Goal: Transaction & Acquisition: Purchase product/service

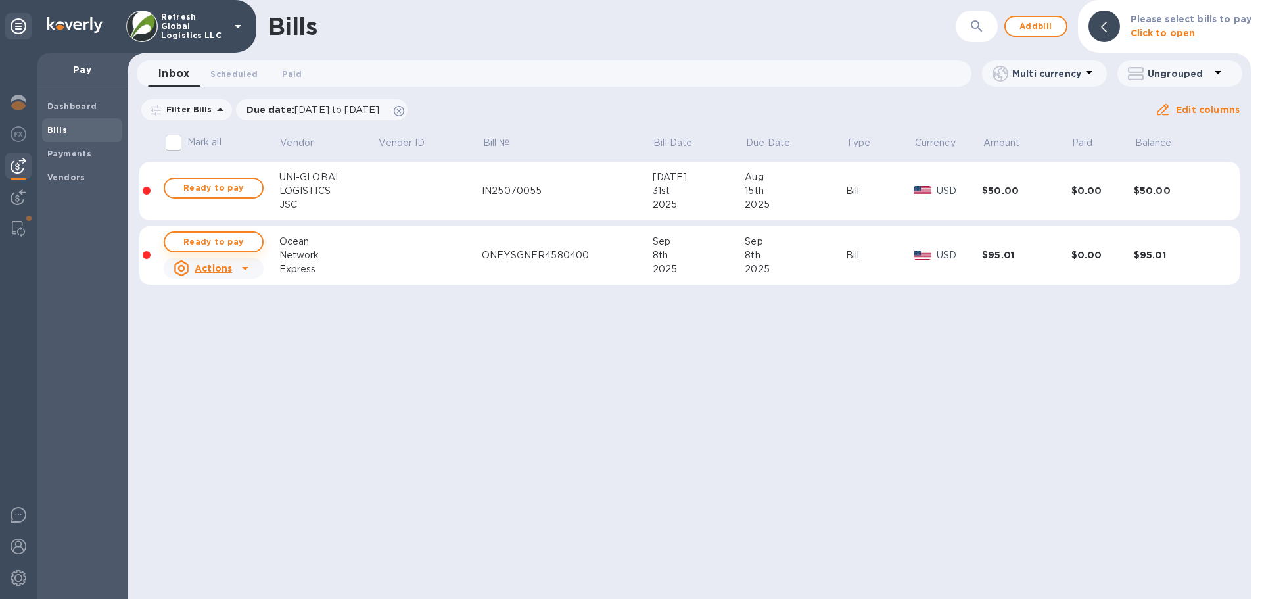
click at [212, 241] on span "Ready to pay" at bounding box center [213, 242] width 76 height 16
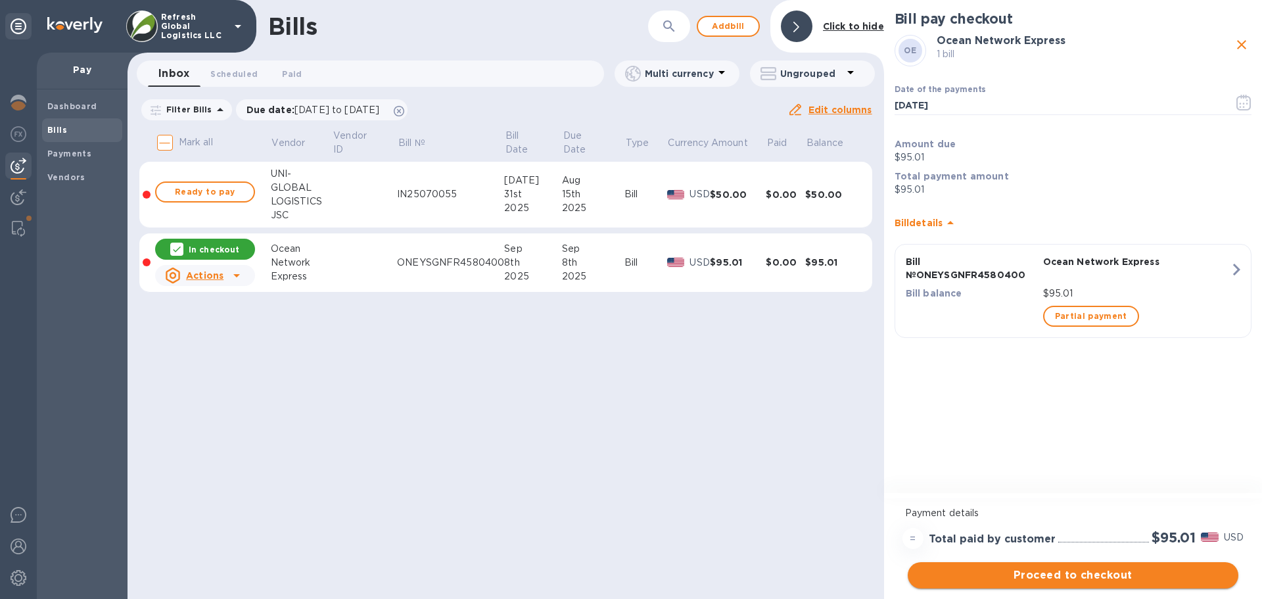
click at [1072, 576] on span "Proceed to checkout" at bounding box center [1073, 575] width 310 height 16
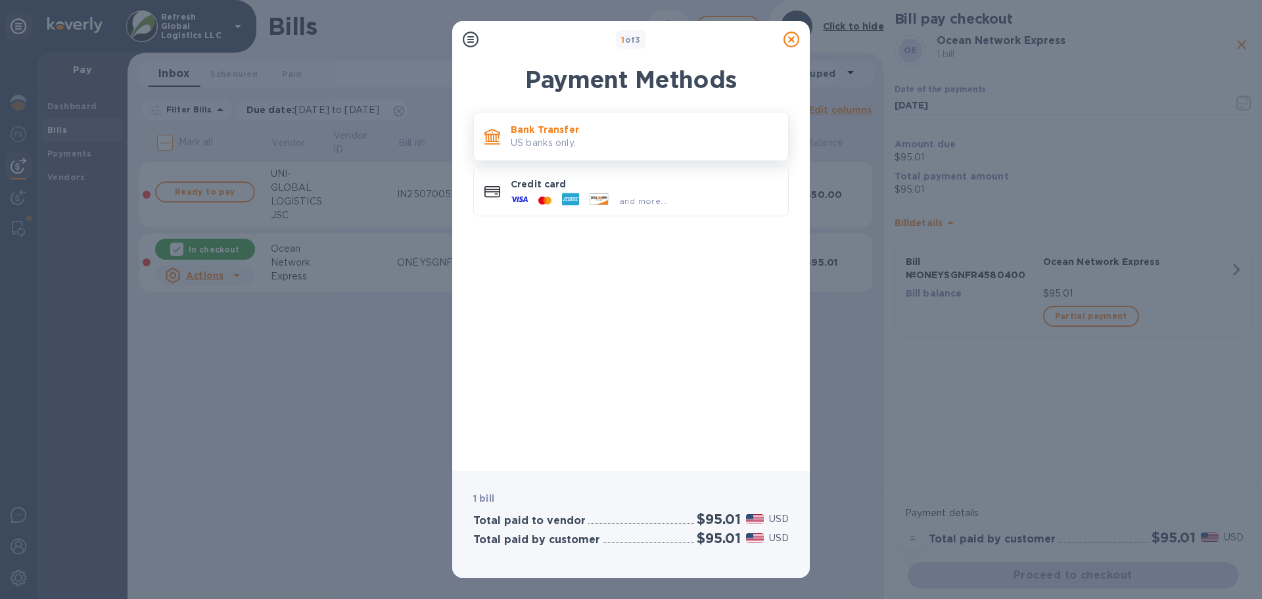
click at [543, 136] on p "US banks only." at bounding box center [644, 143] width 267 height 14
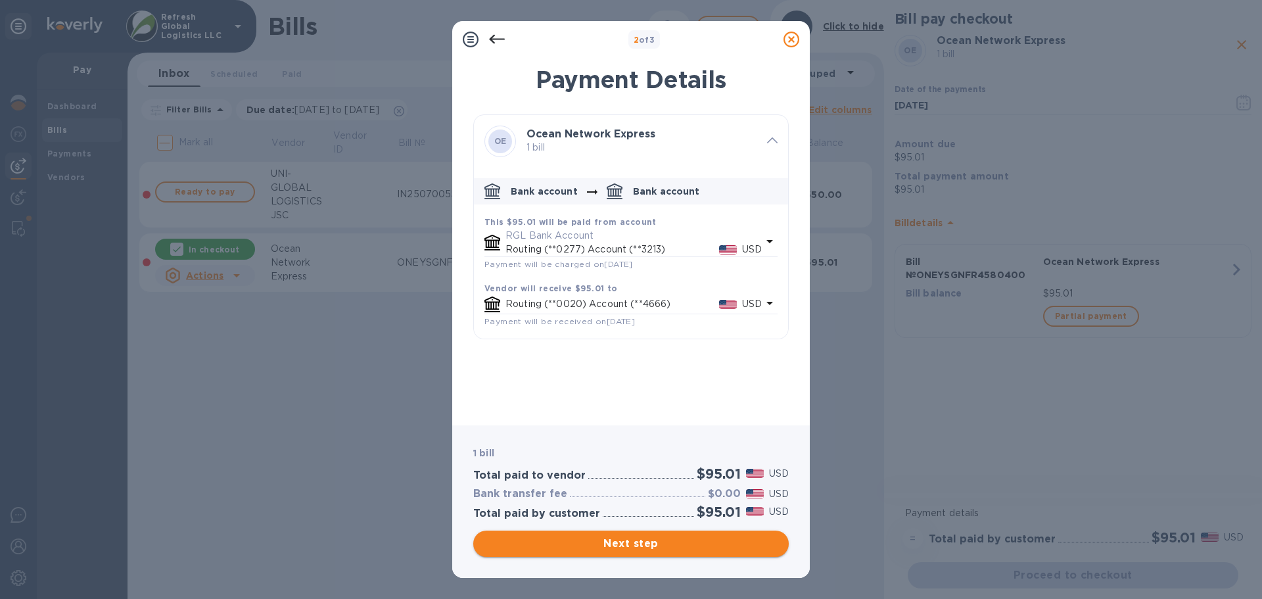
click at [605, 542] on span "Next step" at bounding box center [631, 544] width 294 height 16
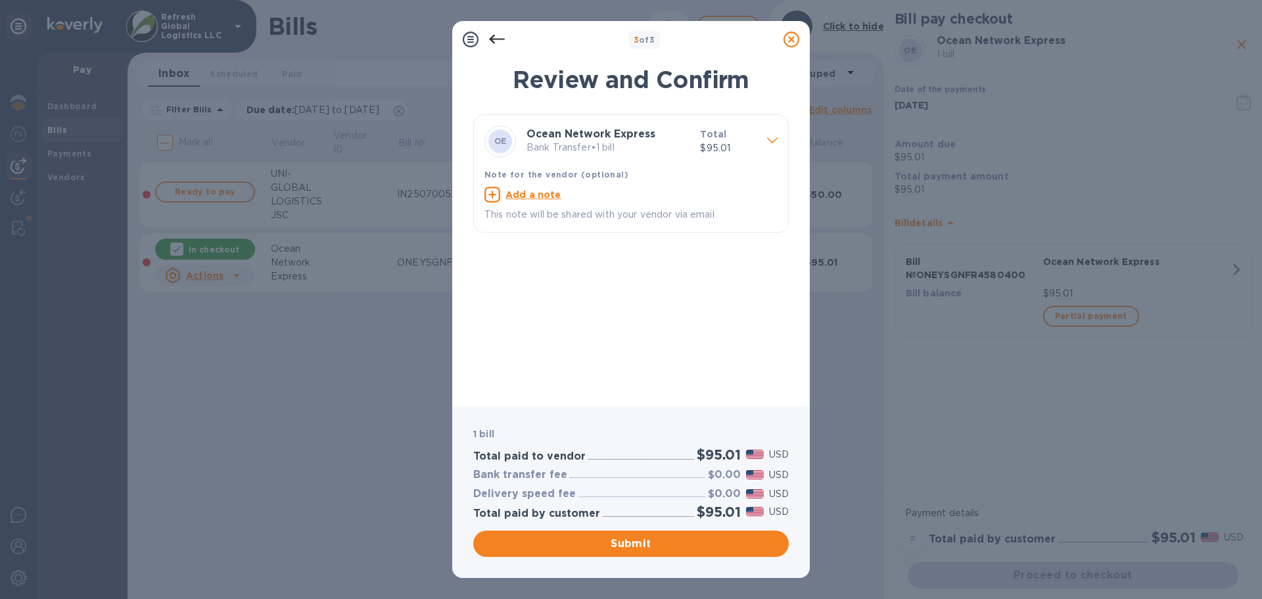
click at [520, 191] on u "Add a note" at bounding box center [533, 194] width 56 height 11
click at [503, 198] on textarea at bounding box center [620, 196] width 272 height 11
paste textarea "ONEYSGNFR4580400"
type textarea "BL # ONEYSGNFR4580400"
click at [501, 40] on icon at bounding box center [497, 40] width 16 height 16
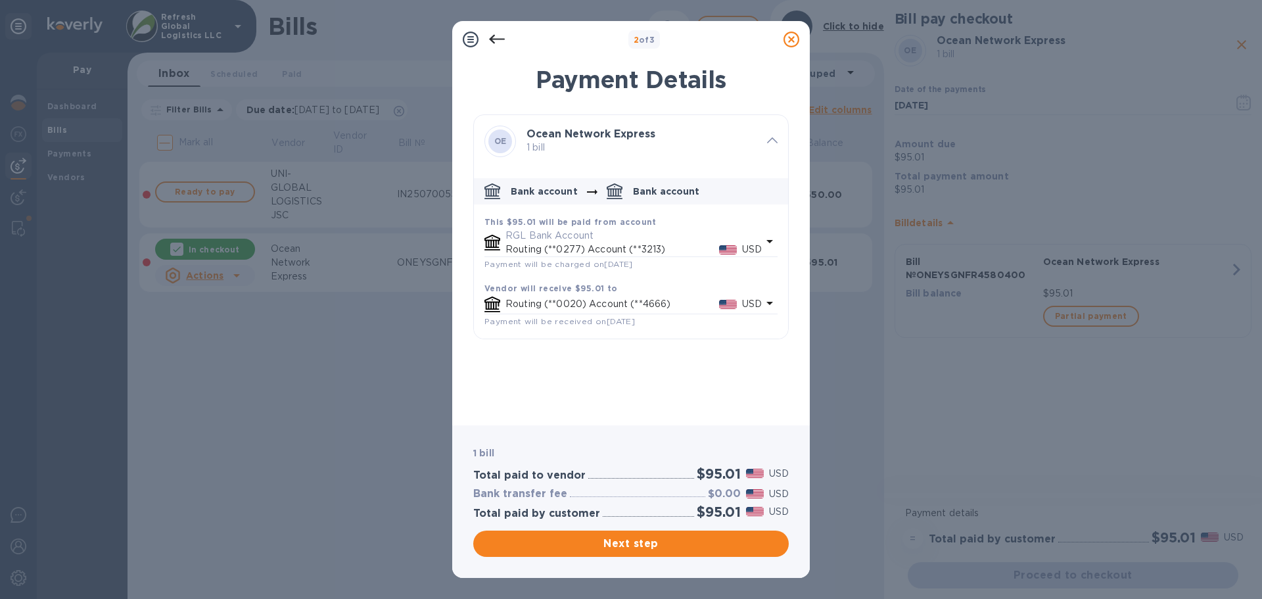
click at [497, 40] on icon at bounding box center [497, 40] width 16 height 16
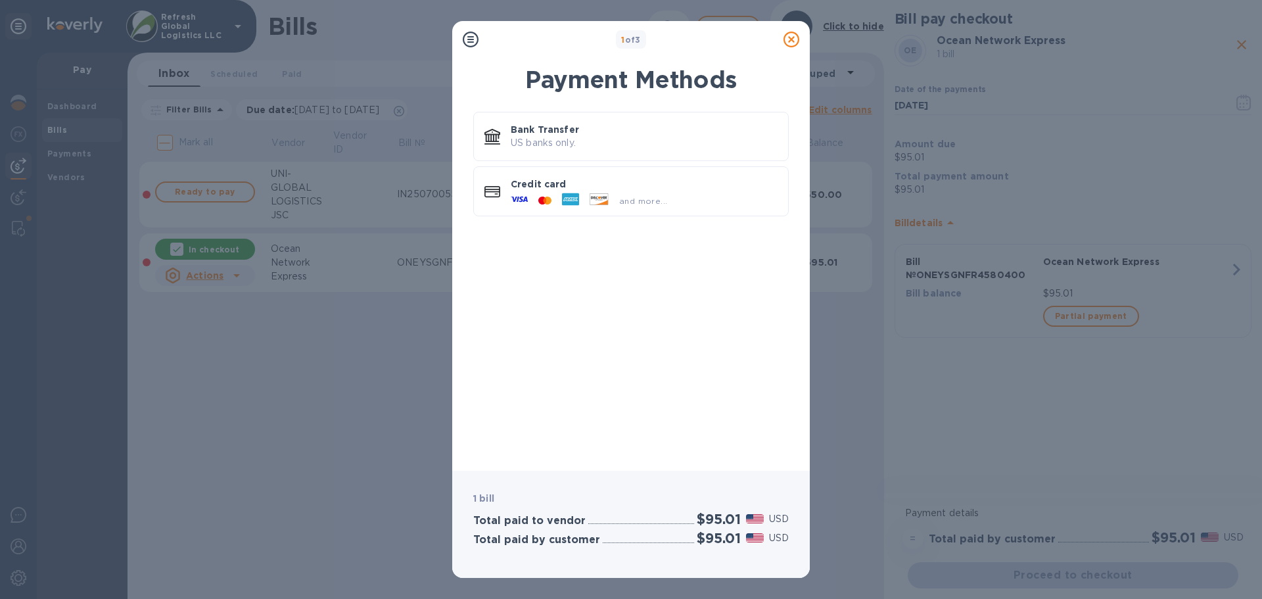
click at [464, 40] on icon at bounding box center [471, 40] width 16 height 16
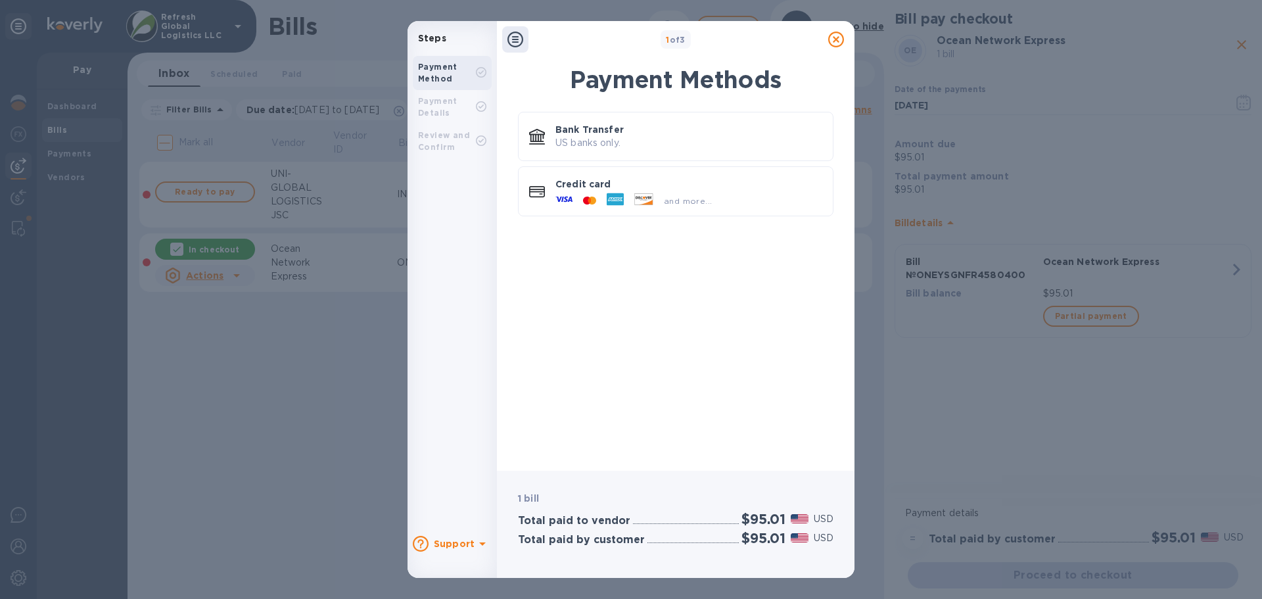
click at [839, 38] on icon at bounding box center [836, 40] width 16 height 16
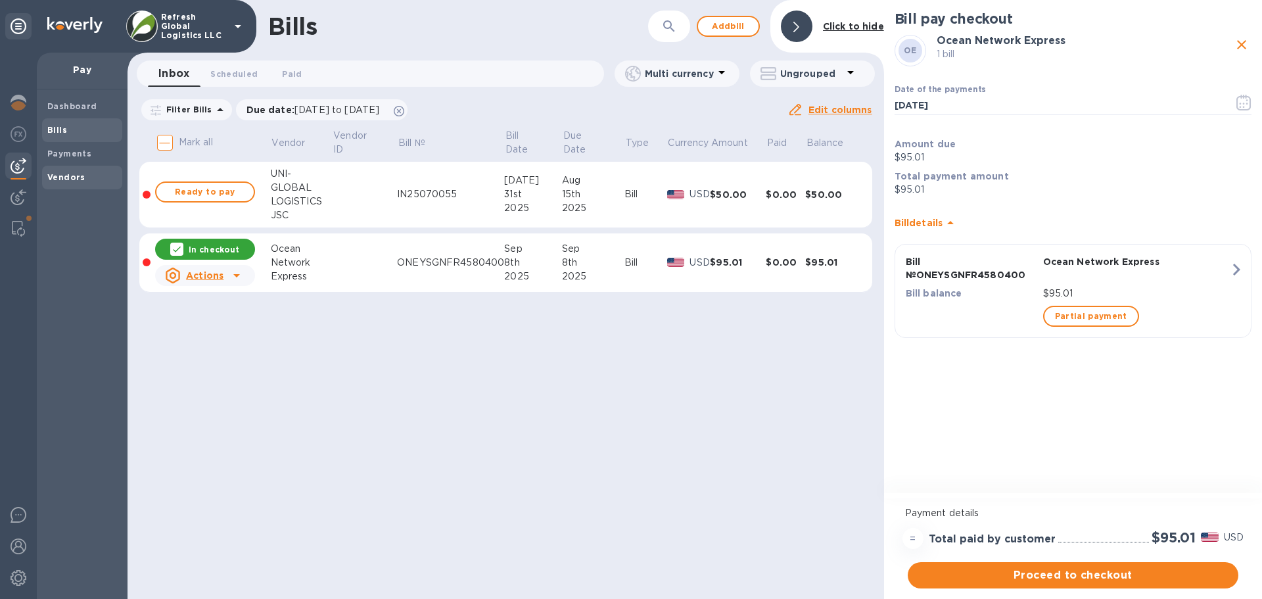
click at [69, 182] on span "Vendors" at bounding box center [66, 177] width 38 height 13
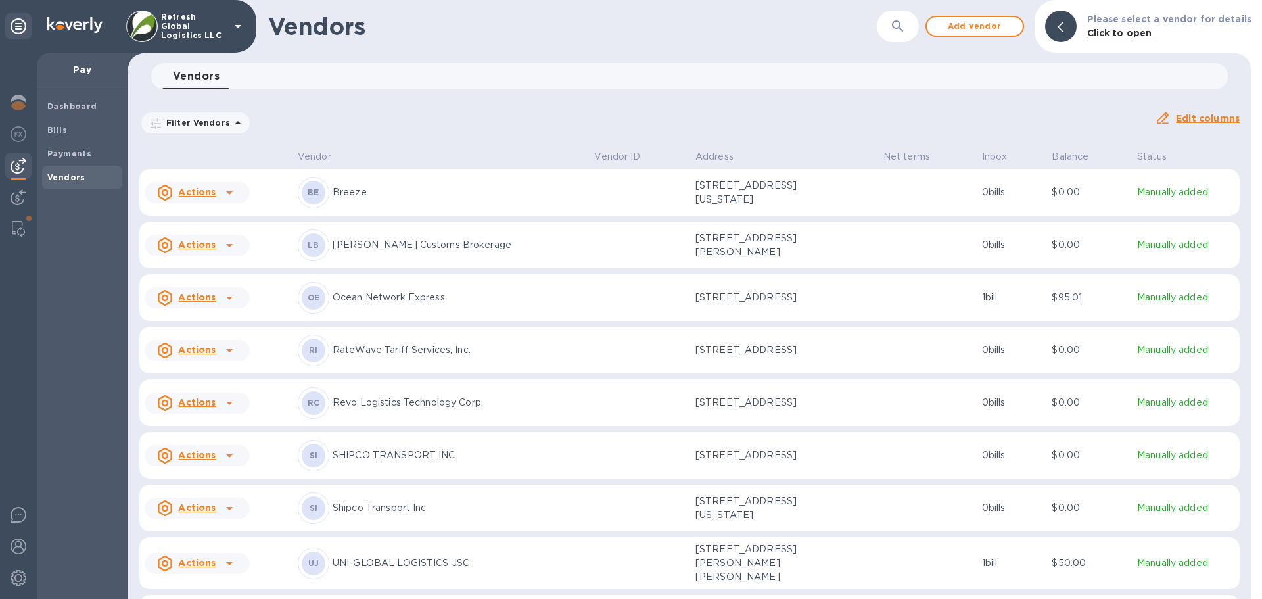
click at [421, 300] on p "Ocean Network Express" at bounding box center [458, 297] width 251 height 14
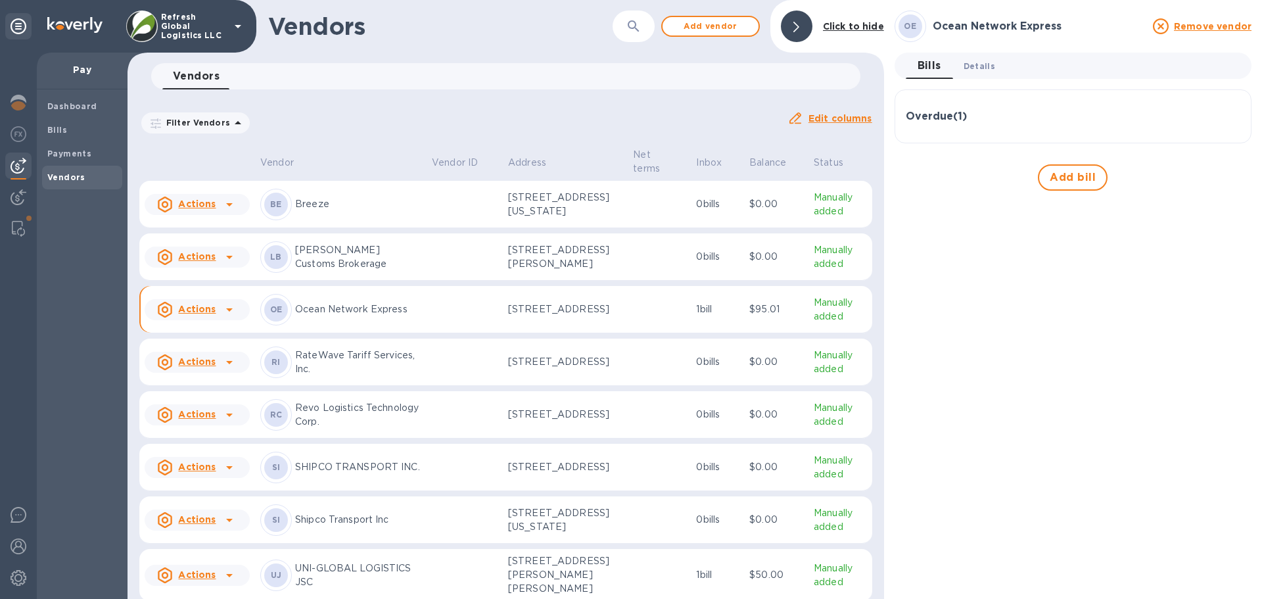
click at [979, 70] on span "Details 0" at bounding box center [979, 66] width 32 height 14
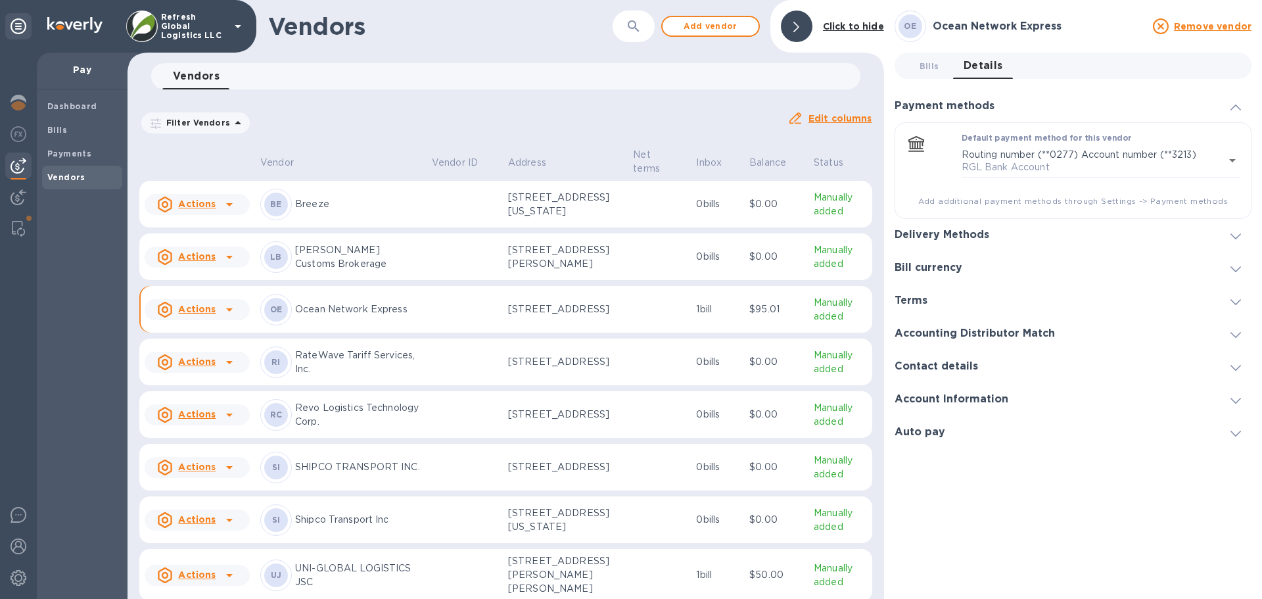
click at [965, 367] on h3 "Contact details" at bounding box center [935, 366] width 83 height 12
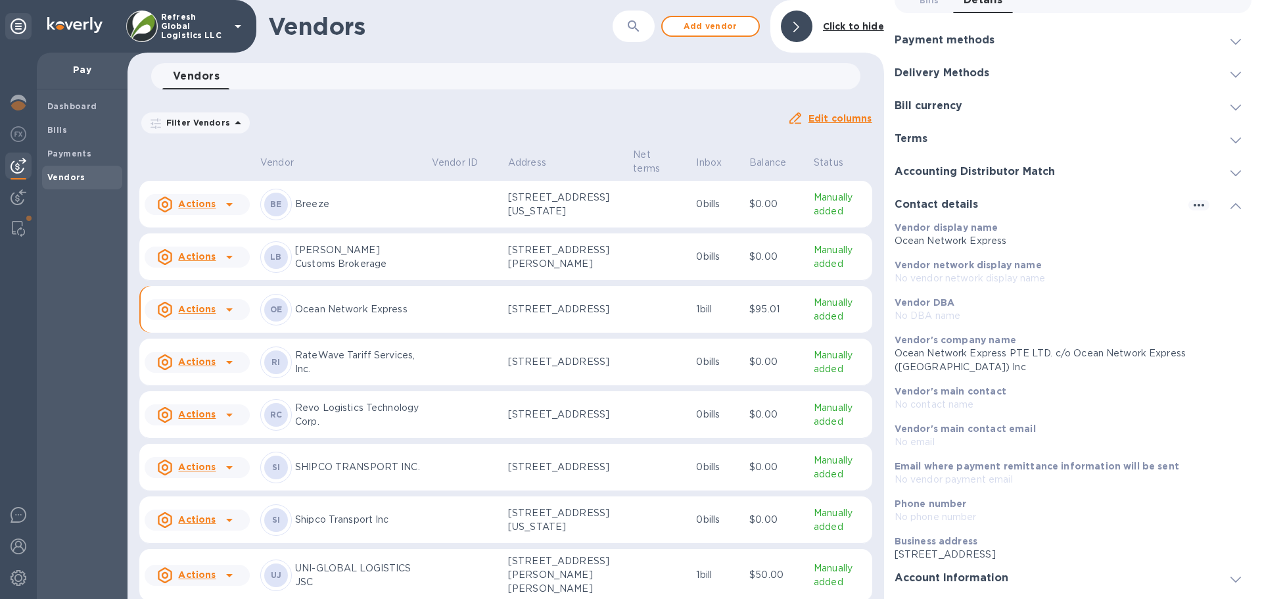
scroll to position [94, 0]
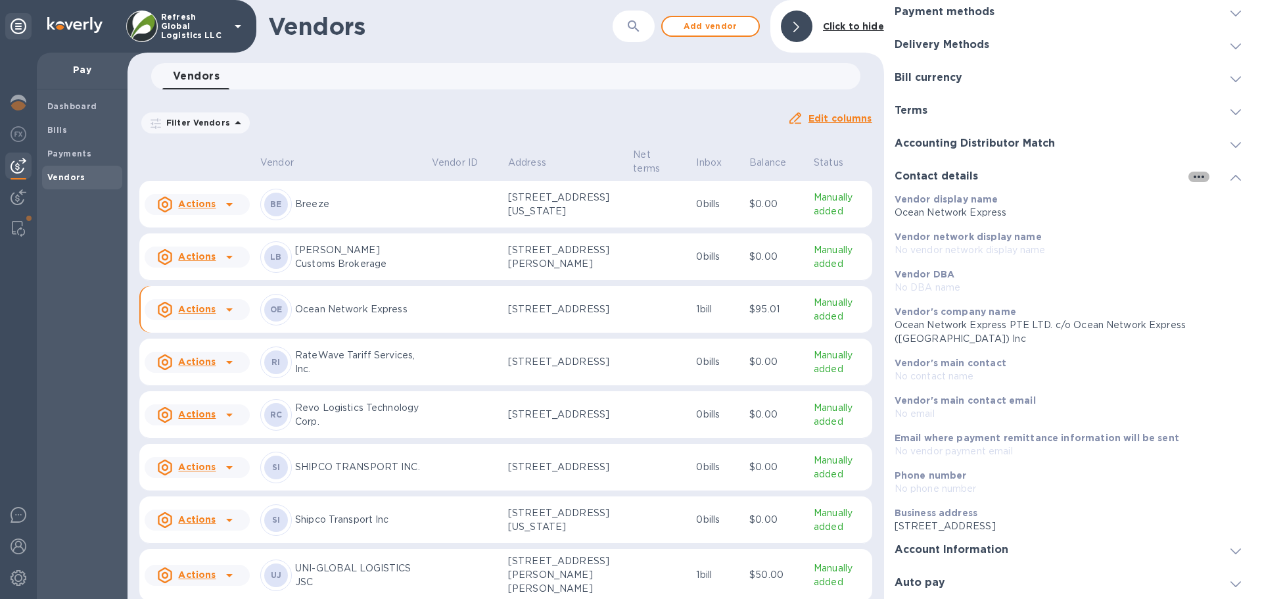
click at [1195, 177] on icon "button" at bounding box center [1199, 177] width 16 height 16
click at [1205, 203] on p "Edit" at bounding box center [1209, 203] width 20 height 13
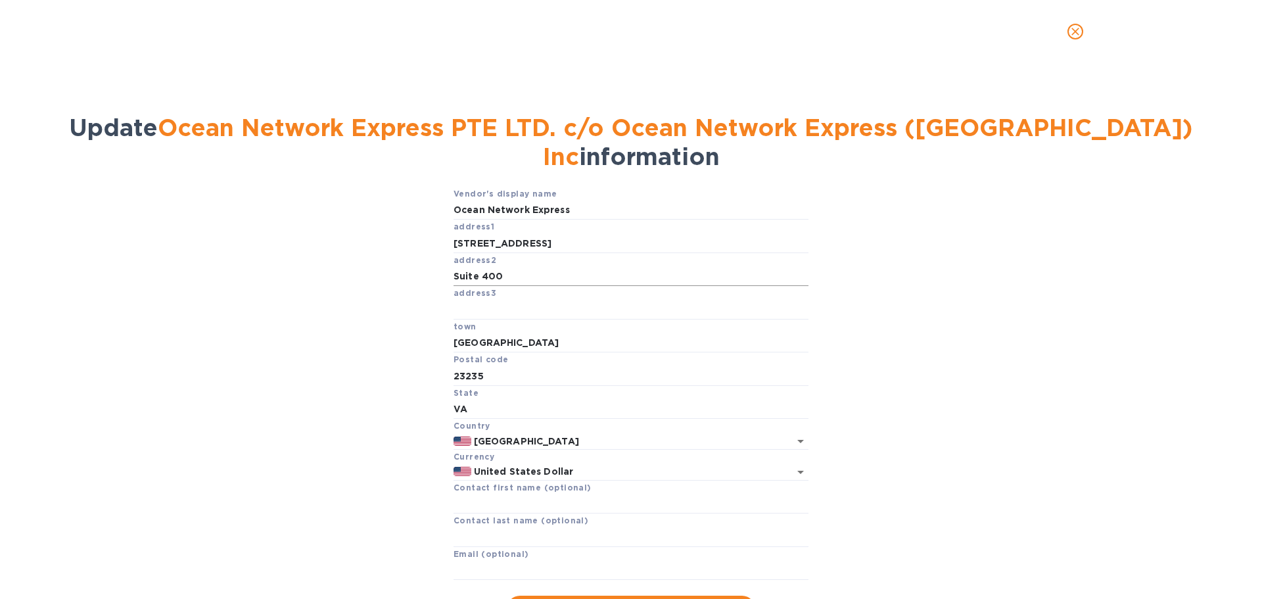
scroll to position [64, 0]
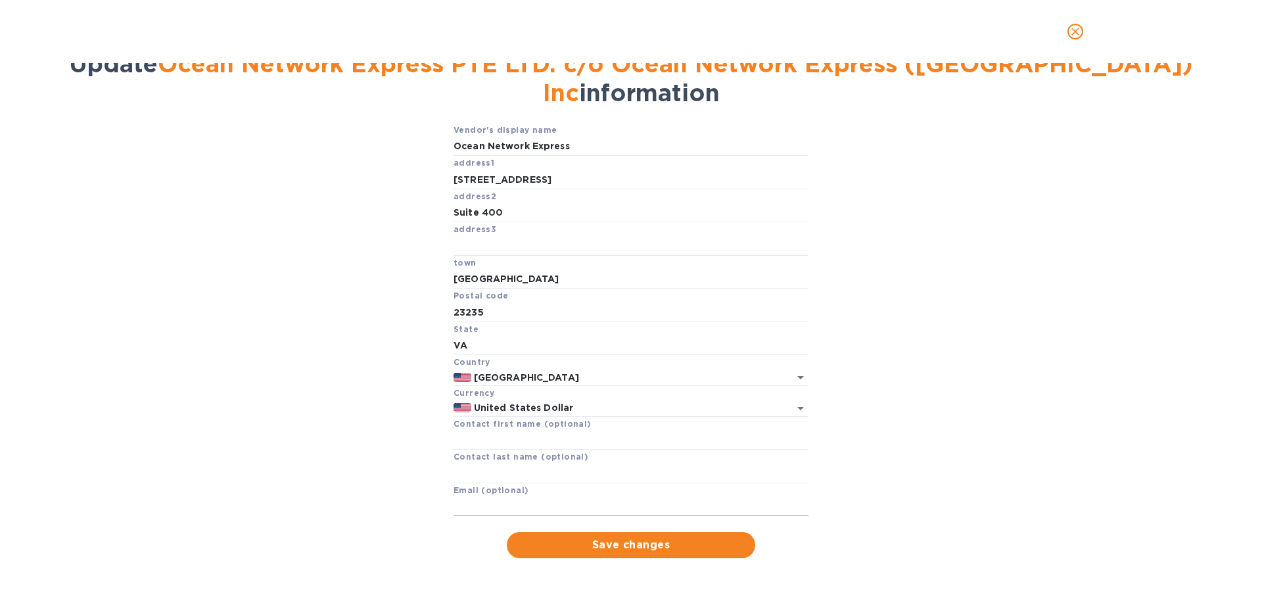
click at [464, 504] on input "text" at bounding box center [630, 507] width 355 height 20
paste input "[EMAIL_ADDRESS][DOMAIN_NAME]"
type input "[EMAIL_ADDRESS][DOMAIN_NAME]"
click at [620, 544] on span "Save changes" at bounding box center [630, 545] width 227 height 16
click at [633, 546] on span "Save changes" at bounding box center [630, 545] width 227 height 16
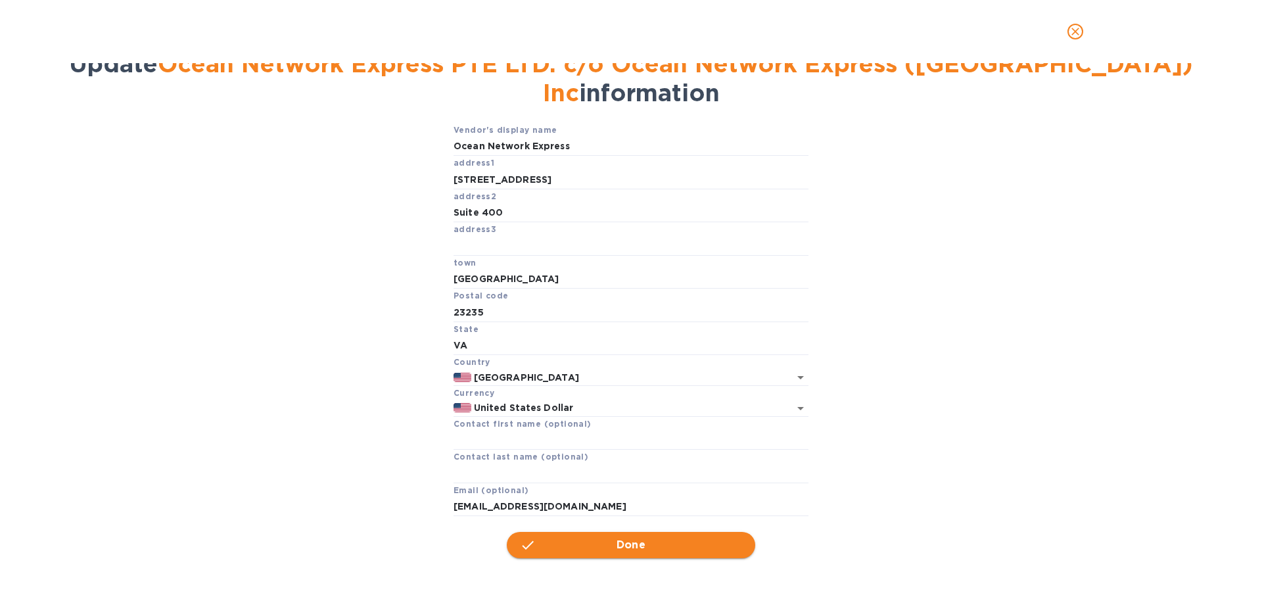
click at [628, 544] on span "Done" at bounding box center [631, 545] width 30 height 16
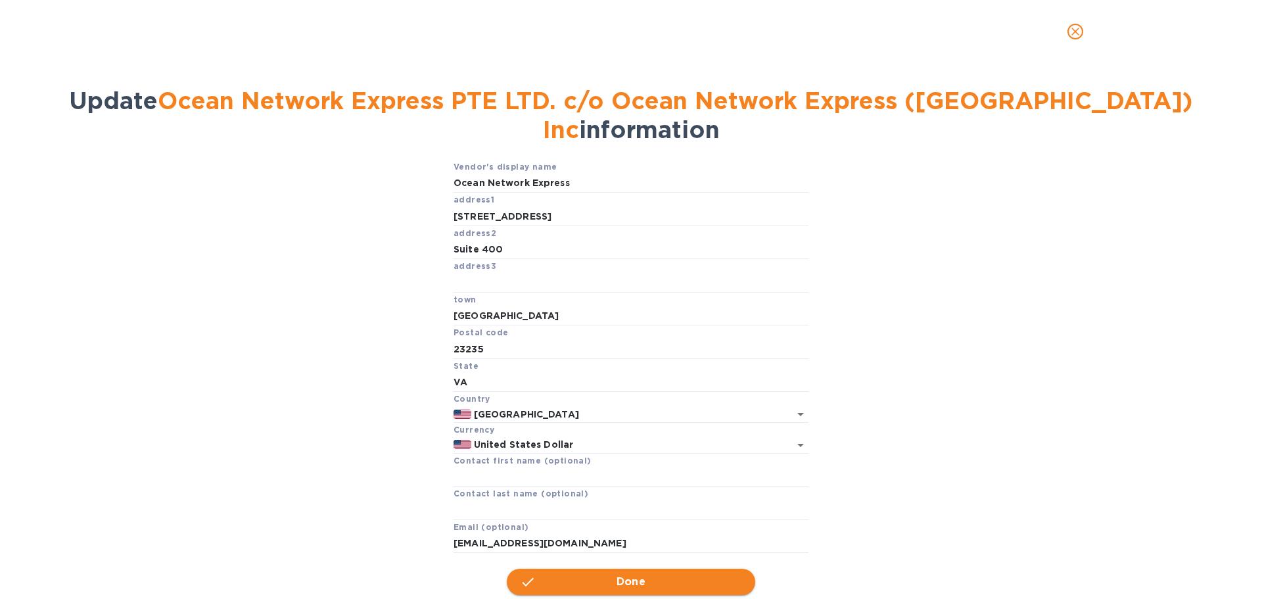
scroll to position [0, 0]
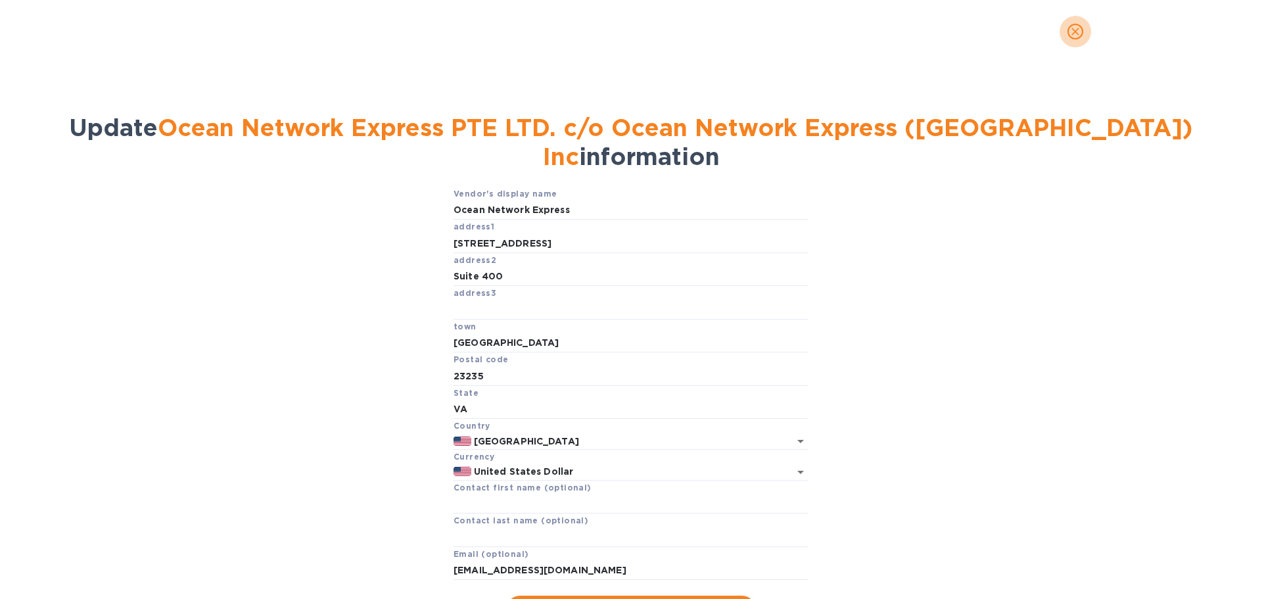
click at [1076, 26] on icon "close" at bounding box center [1074, 31] width 13 height 13
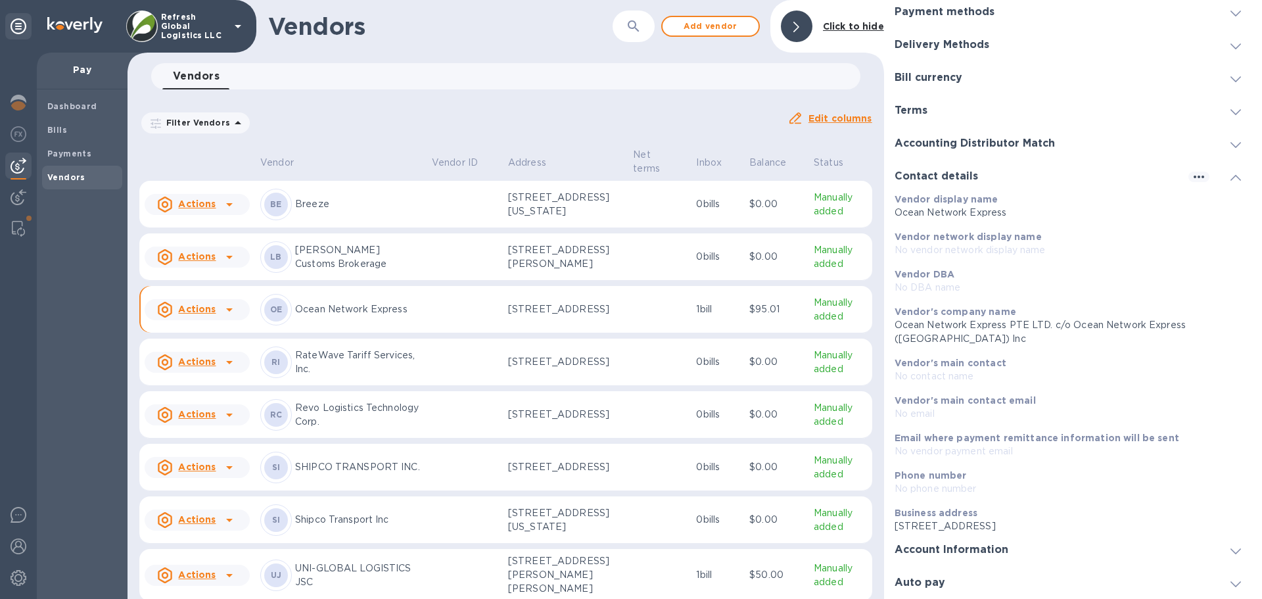
click at [929, 79] on h3 "Bill currency" at bounding box center [928, 78] width 68 height 12
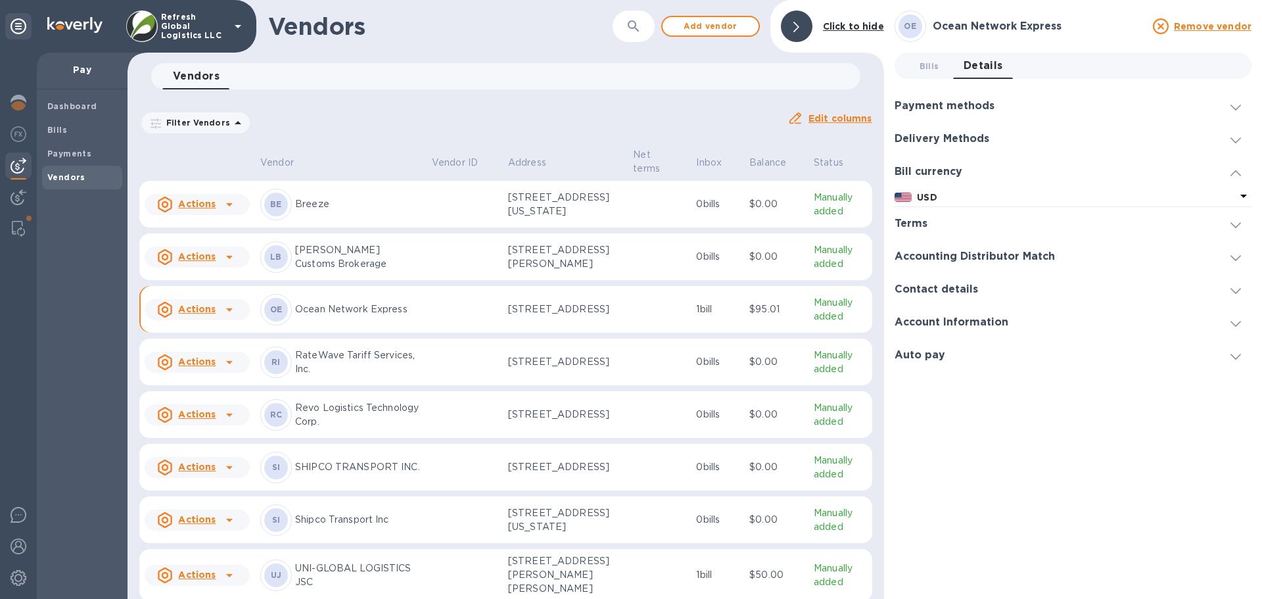
click at [936, 137] on h3 "Delivery Methods" at bounding box center [941, 139] width 95 height 12
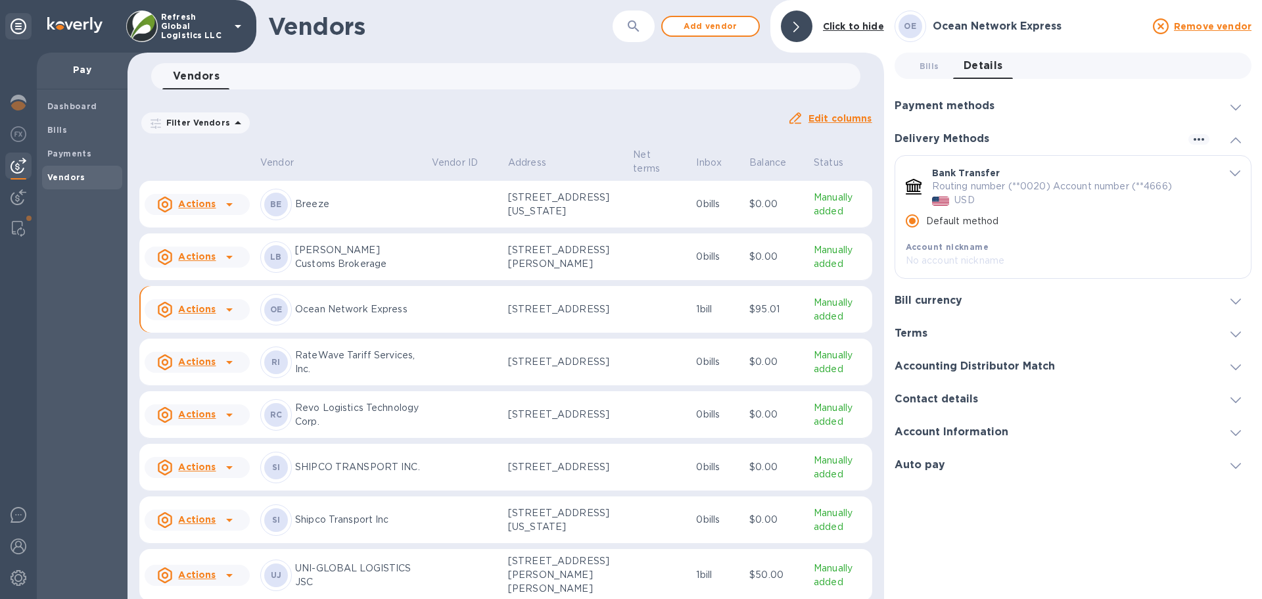
click at [942, 101] on h3 "Payment methods" at bounding box center [944, 106] width 100 height 12
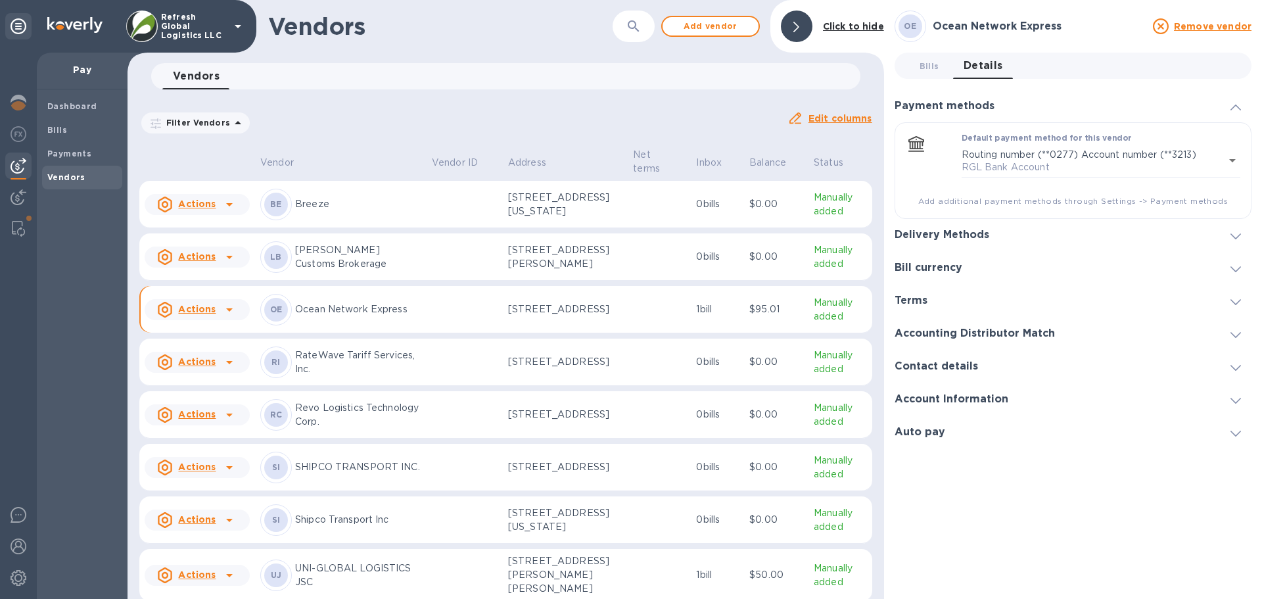
click at [952, 229] on h3 "Delivery Methods" at bounding box center [941, 235] width 95 height 12
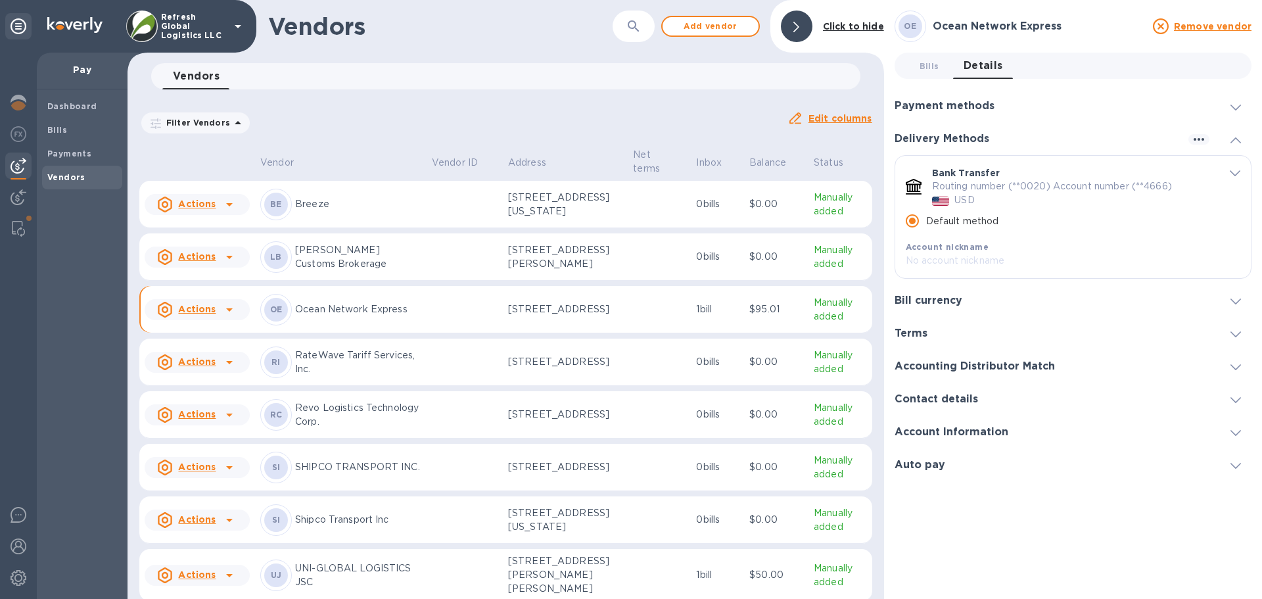
click at [941, 106] on h3 "Payment methods" at bounding box center [944, 106] width 100 height 12
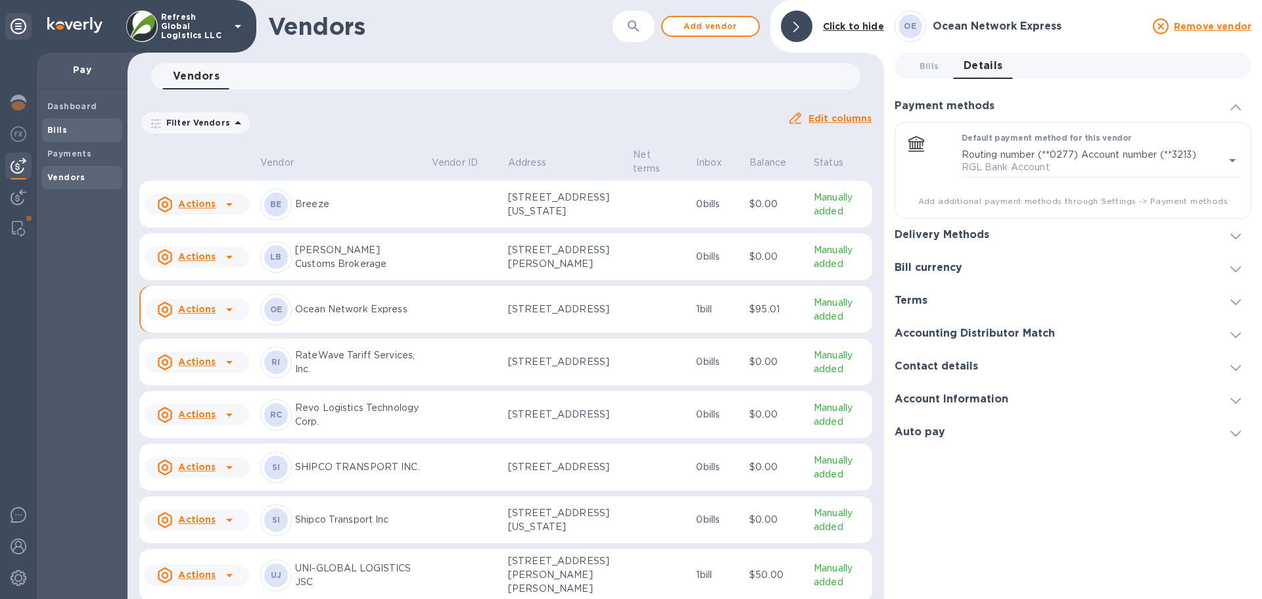
click at [64, 127] on b "Bills" at bounding box center [57, 130] width 20 height 10
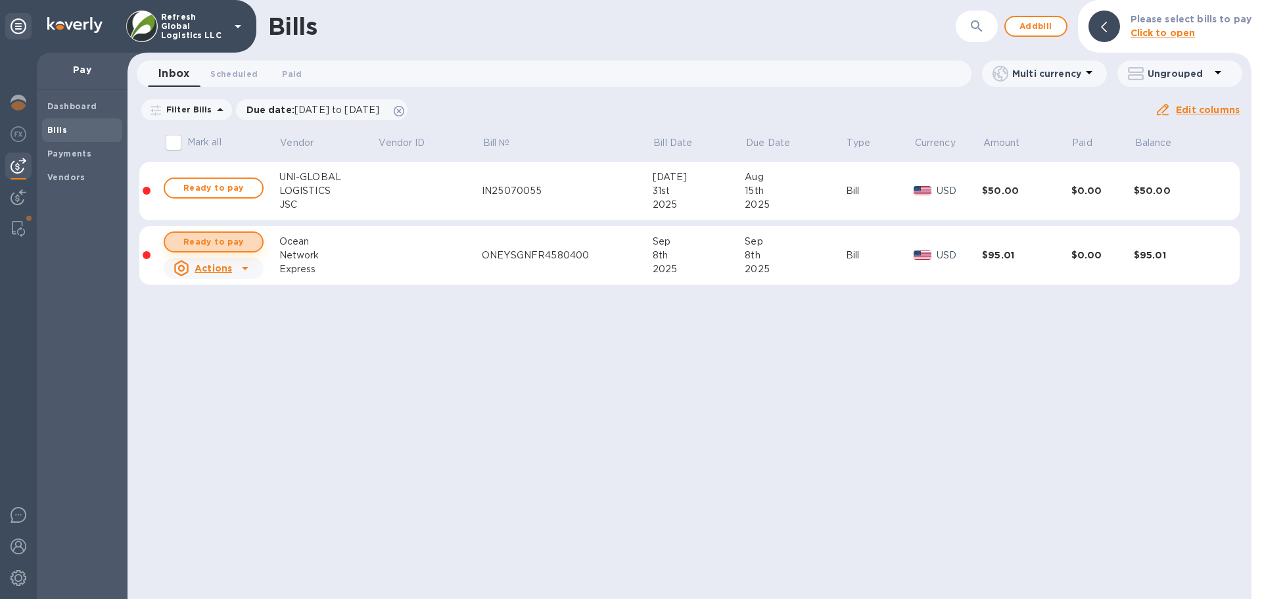
click at [216, 239] on span "Ready to pay" at bounding box center [213, 242] width 76 height 16
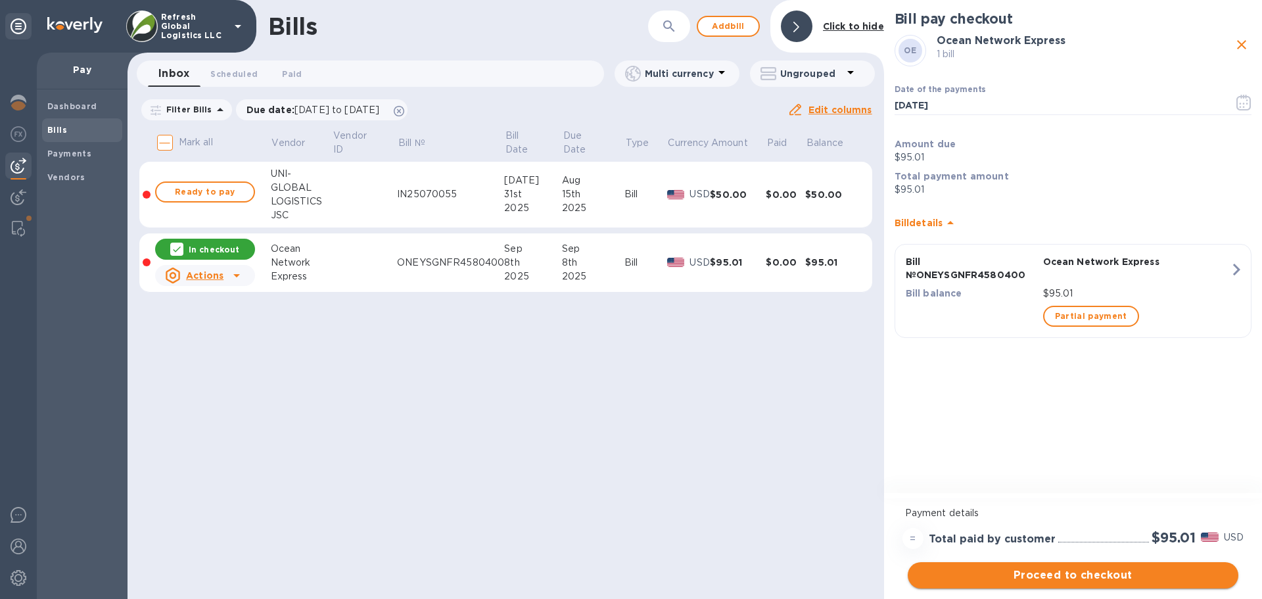
click at [1091, 574] on span "Proceed to checkout" at bounding box center [1073, 575] width 310 height 16
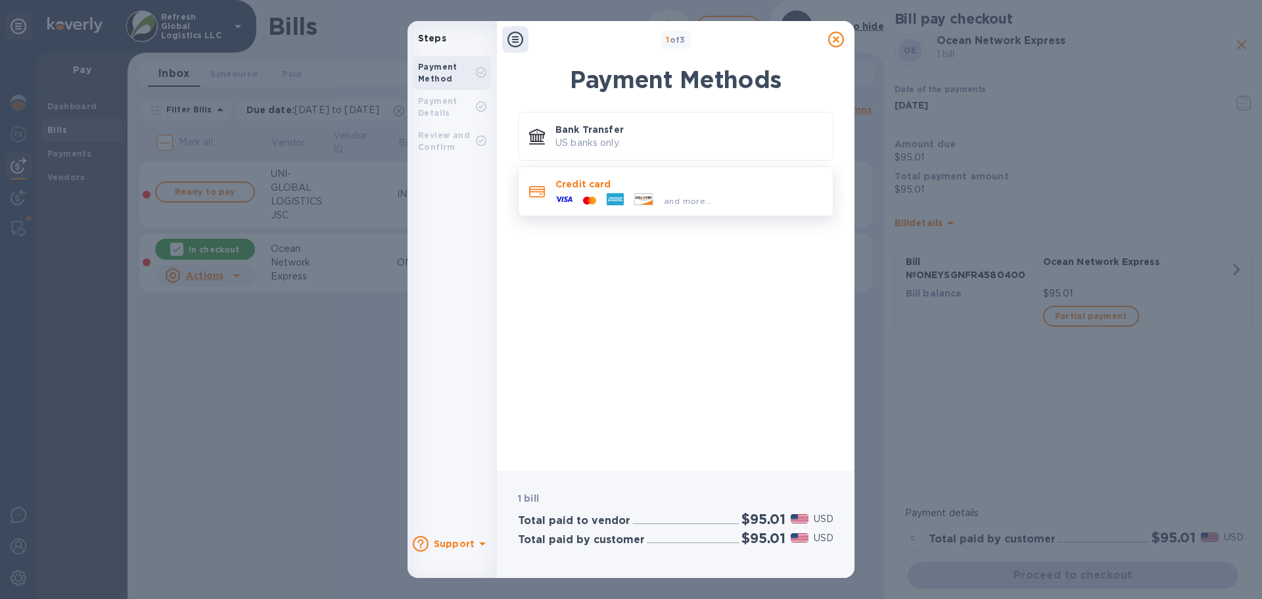
click at [595, 188] on p "Credit card" at bounding box center [688, 183] width 267 height 13
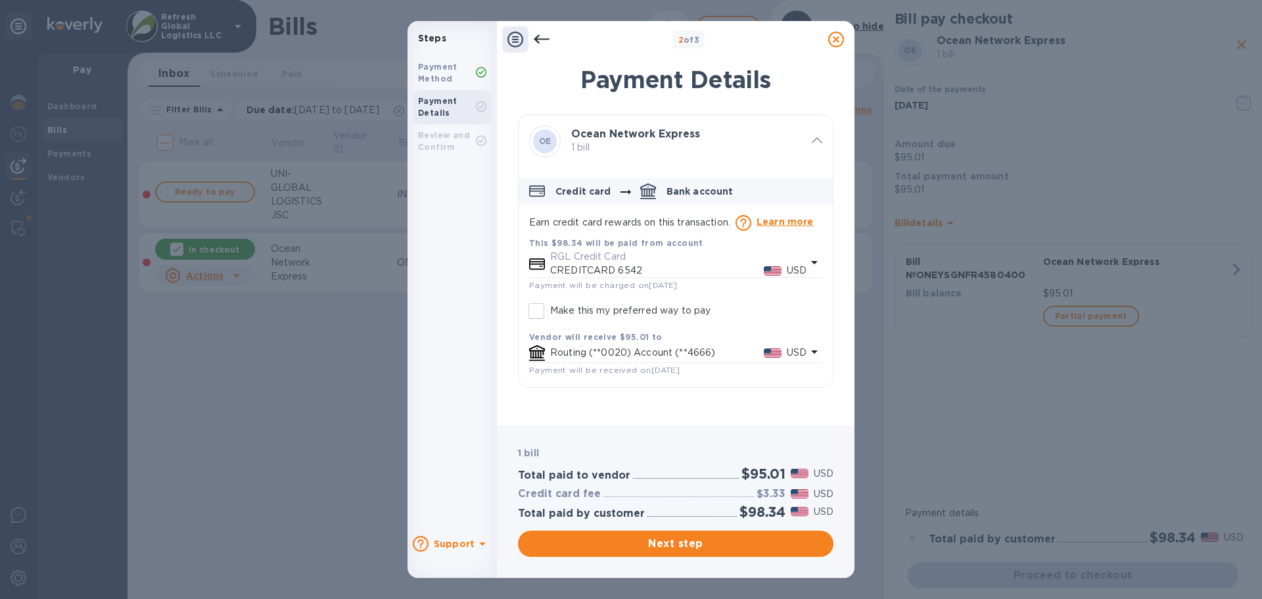
click at [536, 37] on icon at bounding box center [542, 39] width 16 height 9
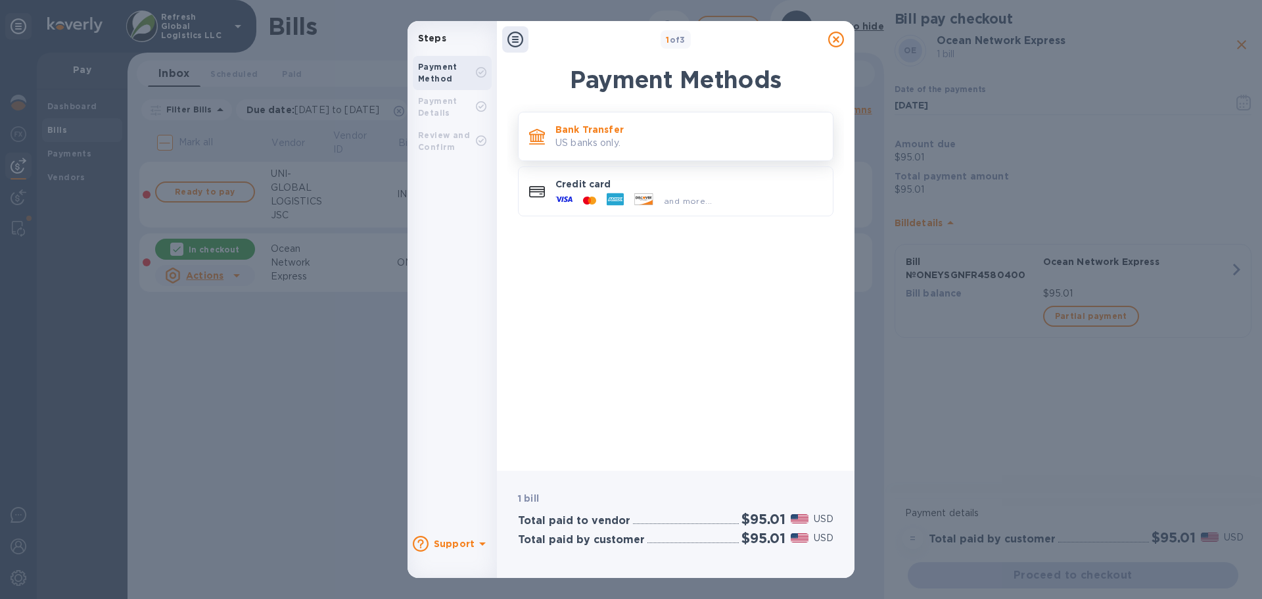
click at [607, 145] on p "US banks only." at bounding box center [688, 143] width 267 height 14
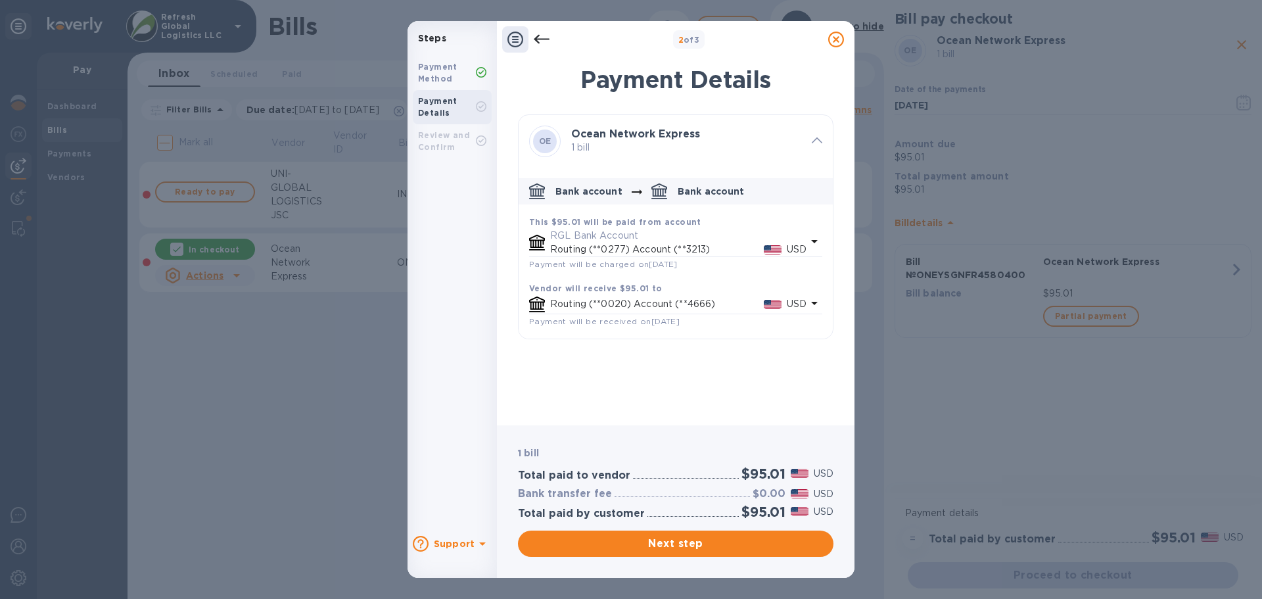
click at [615, 306] on p "Routing (**0020) Account (**4666)" at bounding box center [657, 304] width 214 height 14
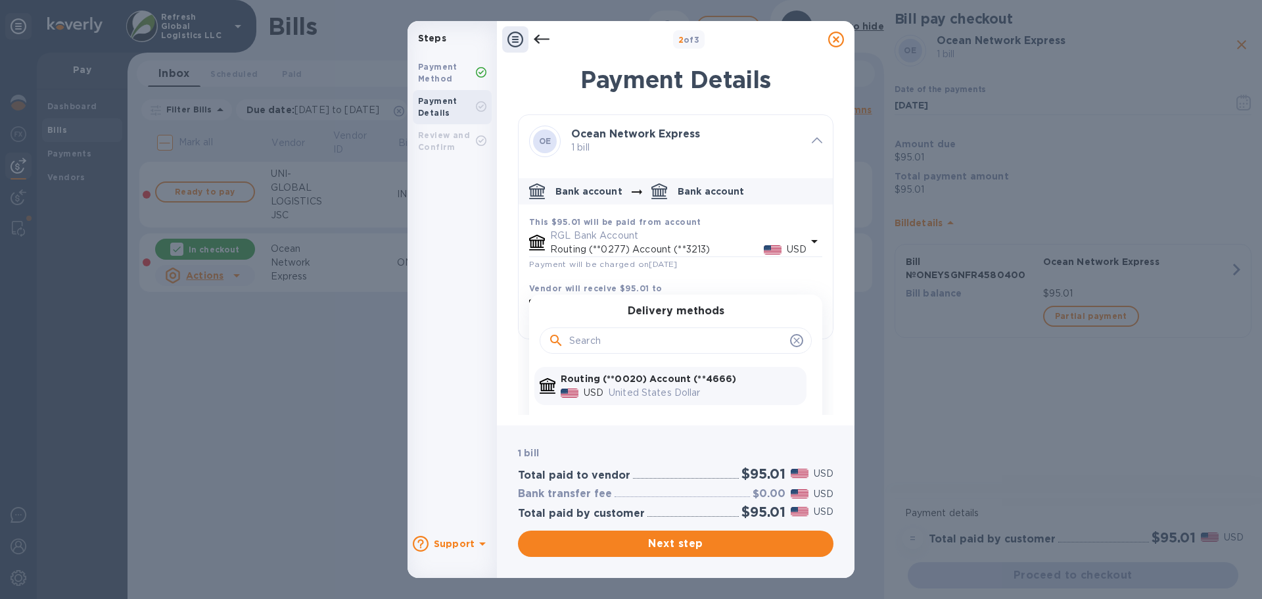
click at [791, 343] on icon "default-method" at bounding box center [796, 340] width 11 height 11
click at [835, 37] on icon at bounding box center [836, 40] width 16 height 16
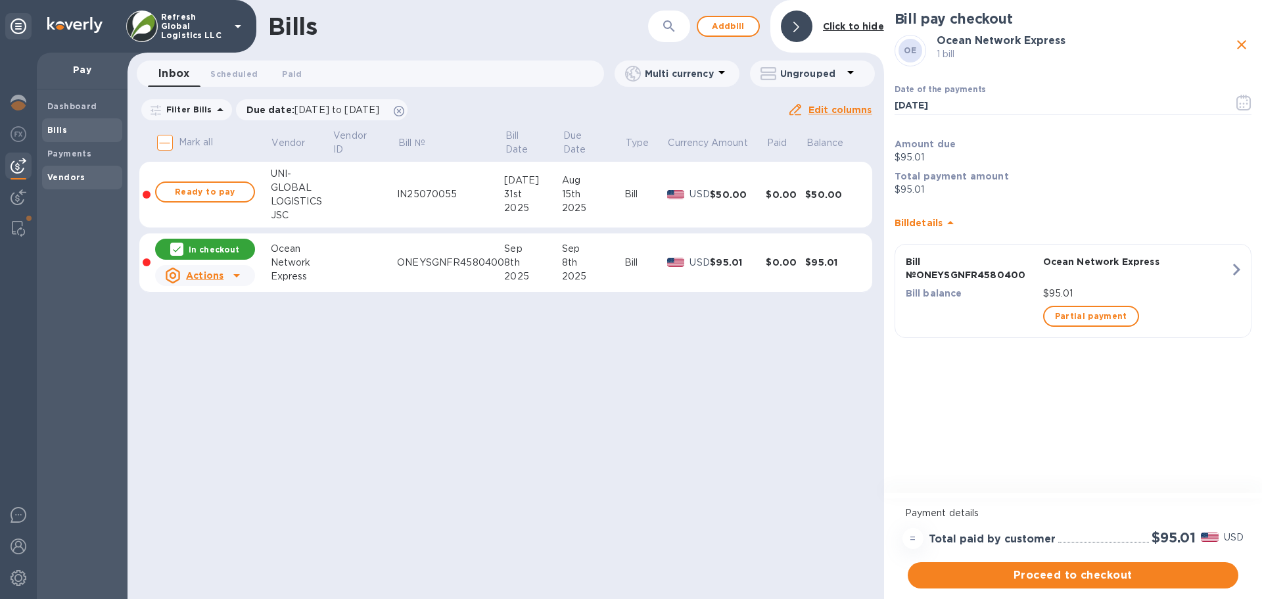
click at [70, 174] on b "Vendors" at bounding box center [66, 177] width 38 height 10
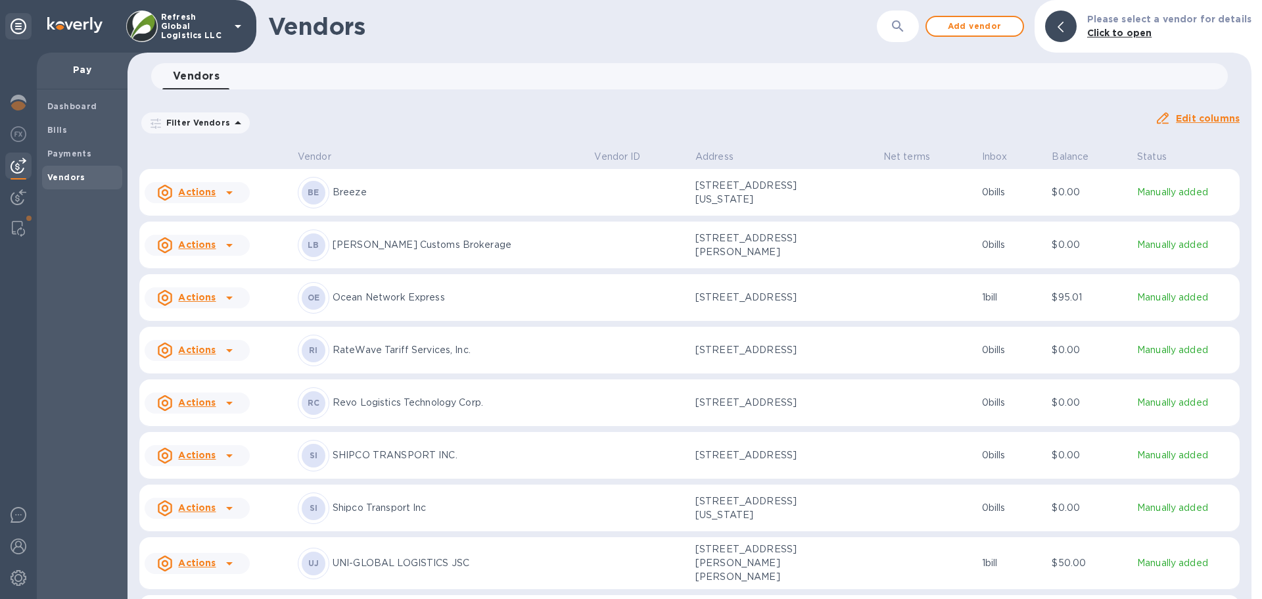
click at [405, 309] on div "OE Ocean Network Express" at bounding box center [441, 298] width 286 height 32
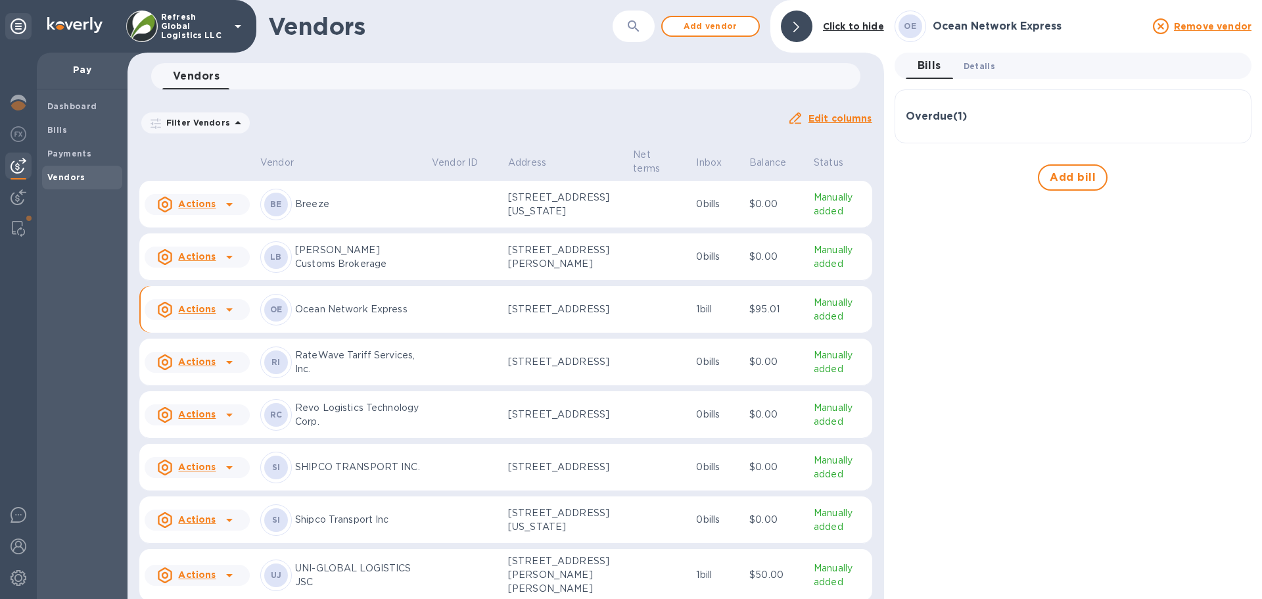
click at [975, 65] on span "Details 0" at bounding box center [979, 66] width 32 height 14
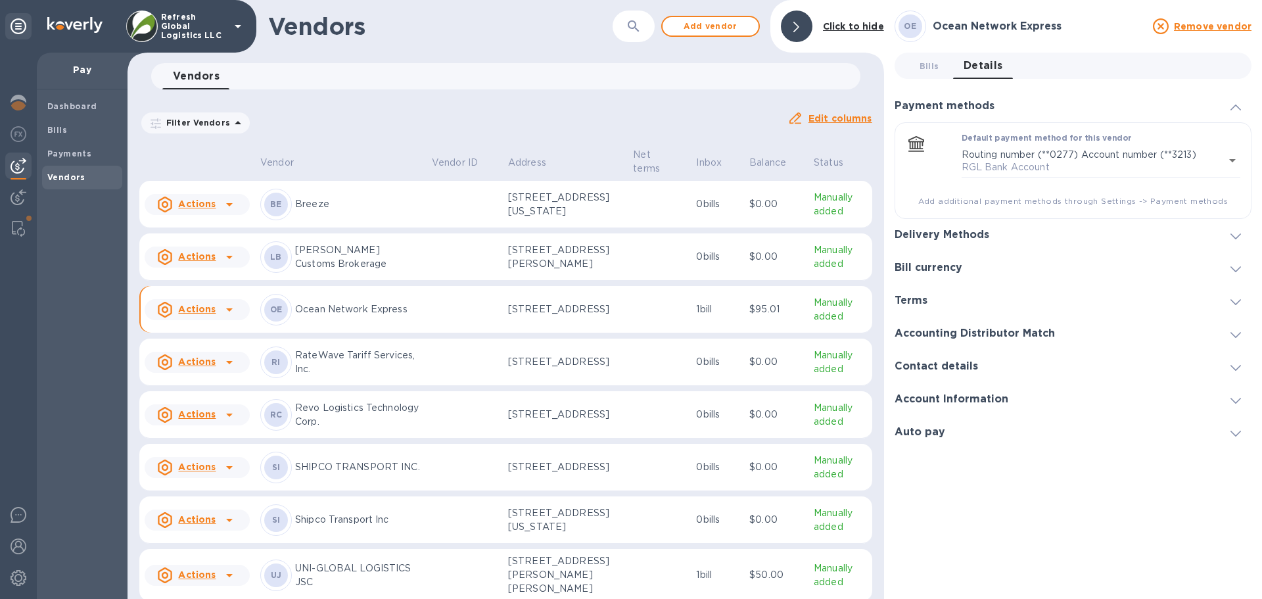
click at [964, 239] on h3 "Delivery Methods" at bounding box center [941, 235] width 95 height 12
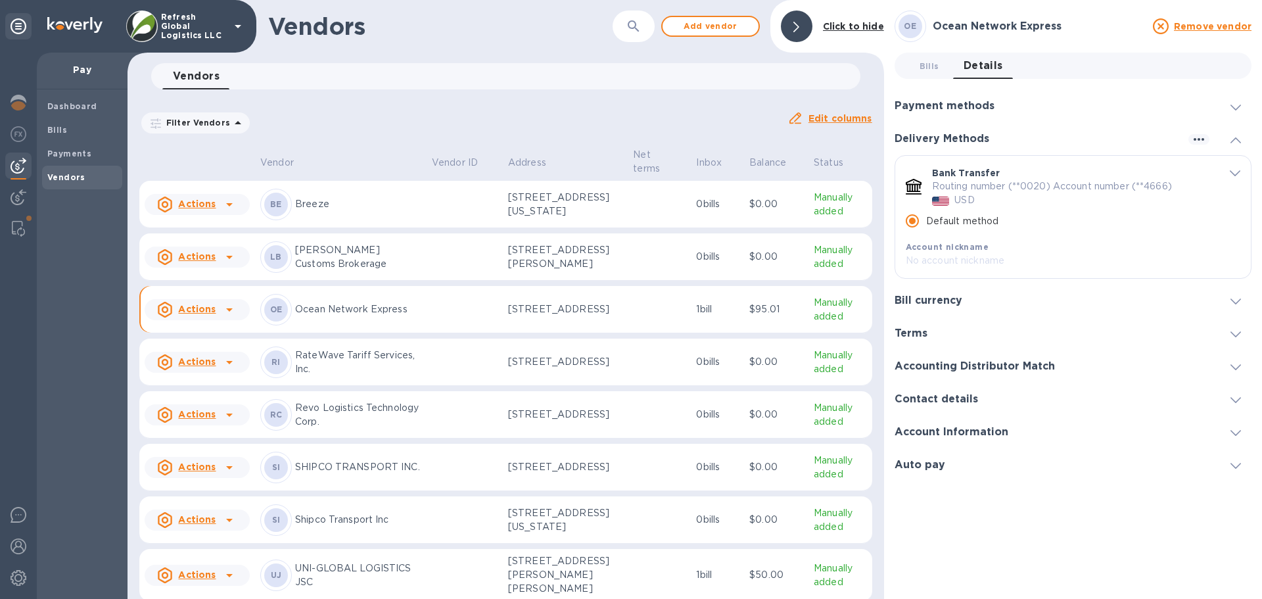
click at [1044, 181] on p "Routing number (**0020) Account number (**4666)" at bounding box center [1052, 186] width 240 height 14
click at [978, 181] on p "Routing number (**0020) Account number (**4666)" at bounding box center [1052, 186] width 240 height 14
click at [953, 164] on div "Bank Transfer Routing number (**0020) Account number (**4666) USD" at bounding box center [1072, 186] width 291 height 51
click at [943, 202] on img "default-method" at bounding box center [941, 200] width 18 height 9
click at [1237, 170] on icon "default-method" at bounding box center [1234, 173] width 11 height 6
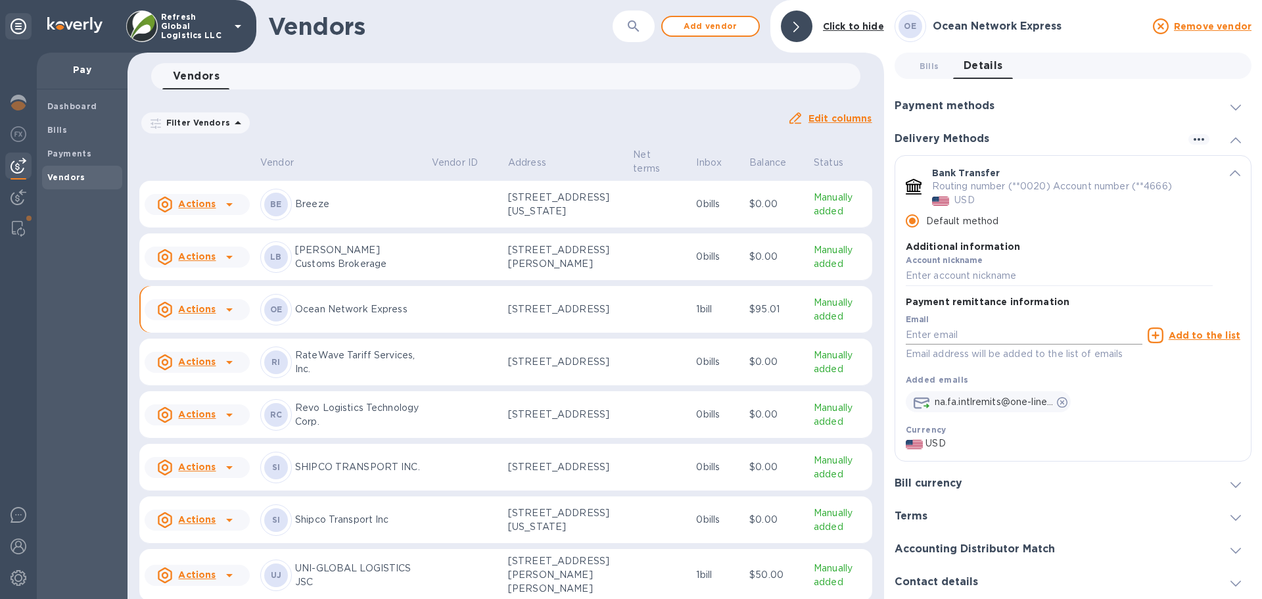
click at [940, 334] on input "default-method" at bounding box center [1024, 335] width 237 height 20
paste input "[EMAIL_ADDRESS][DOMAIN_NAME]"
type input "[EMAIL_ADDRESS][DOMAIN_NAME]"
click at [1203, 336] on u "Add to the list" at bounding box center [1204, 335] width 72 height 11
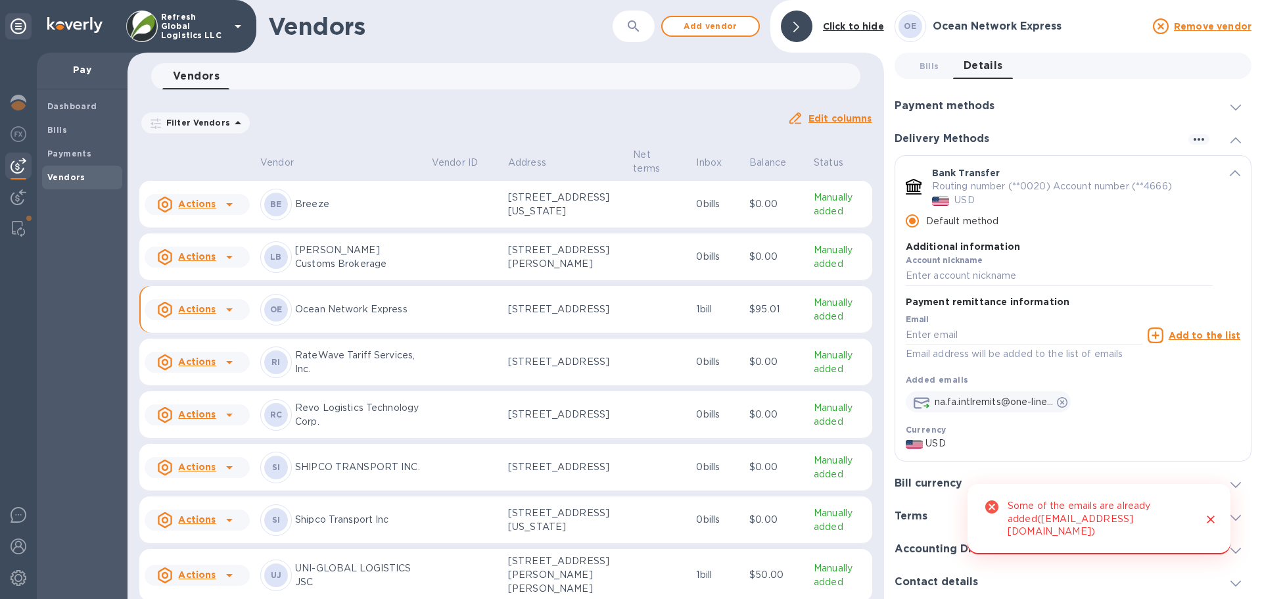
click at [1210, 524] on icon "Close" at bounding box center [1210, 519] width 13 height 13
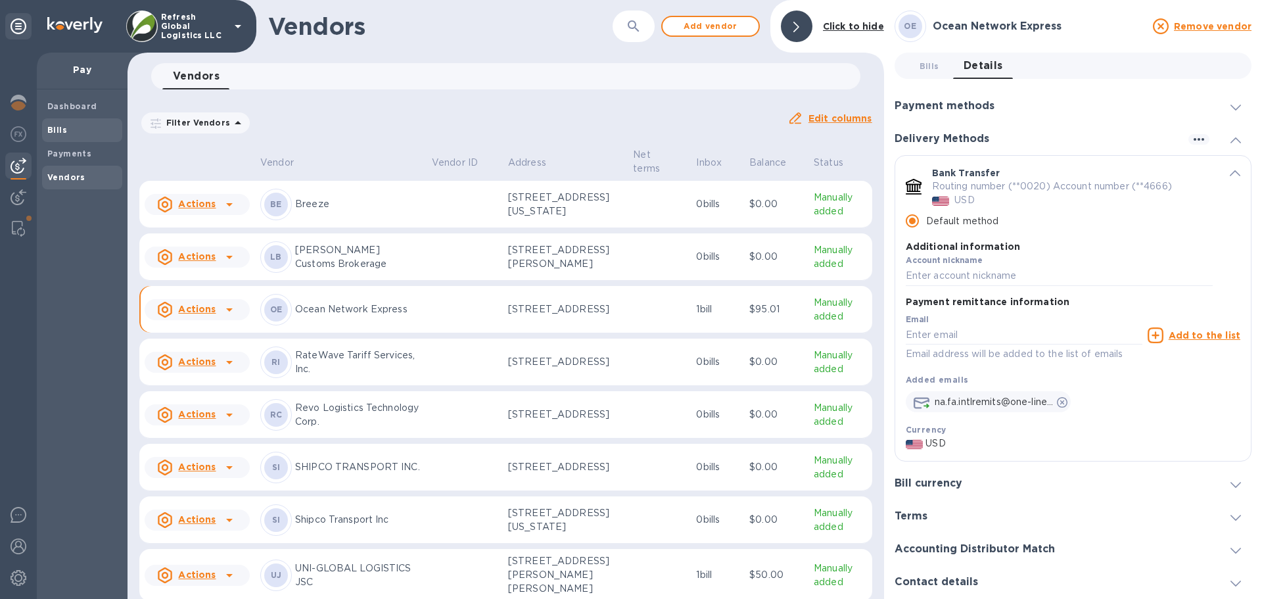
click at [70, 129] on span "Bills" at bounding box center [82, 130] width 70 height 13
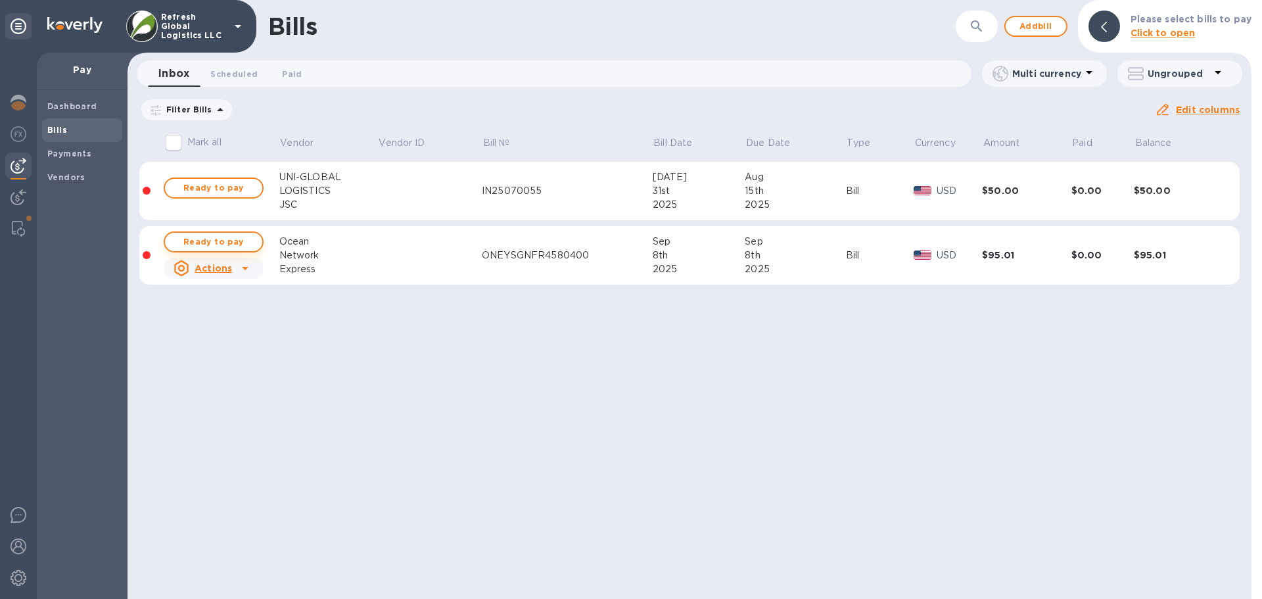
click at [200, 239] on span "Ready to pay" at bounding box center [213, 242] width 76 height 16
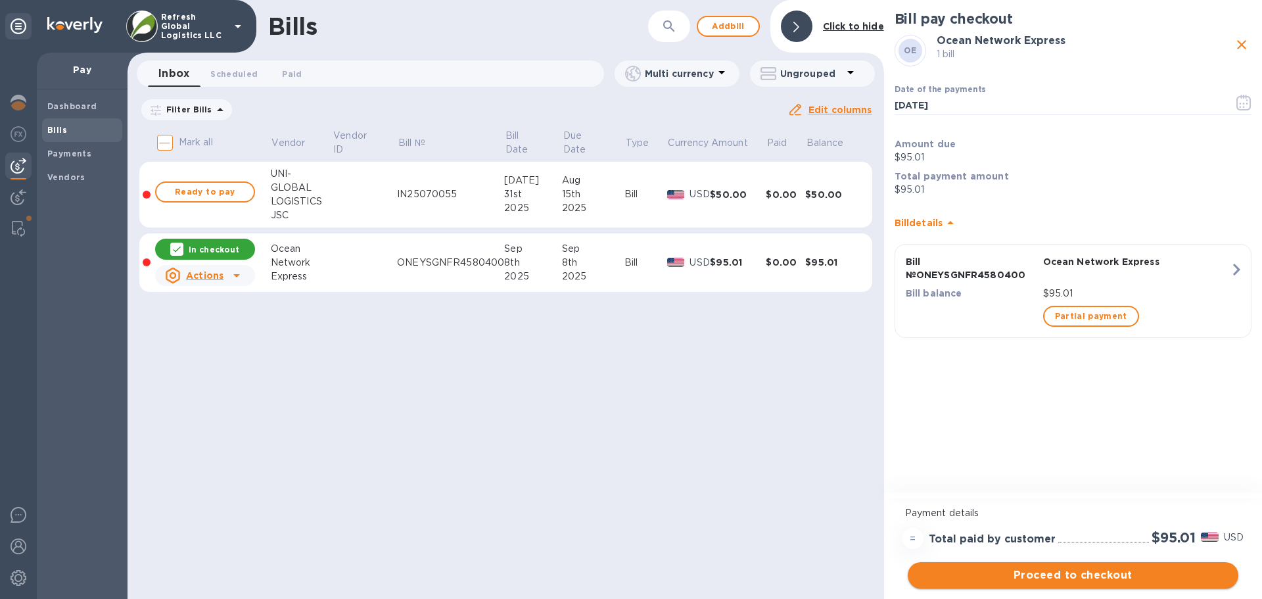
click at [1071, 576] on span "Proceed to checkout" at bounding box center [1073, 575] width 310 height 16
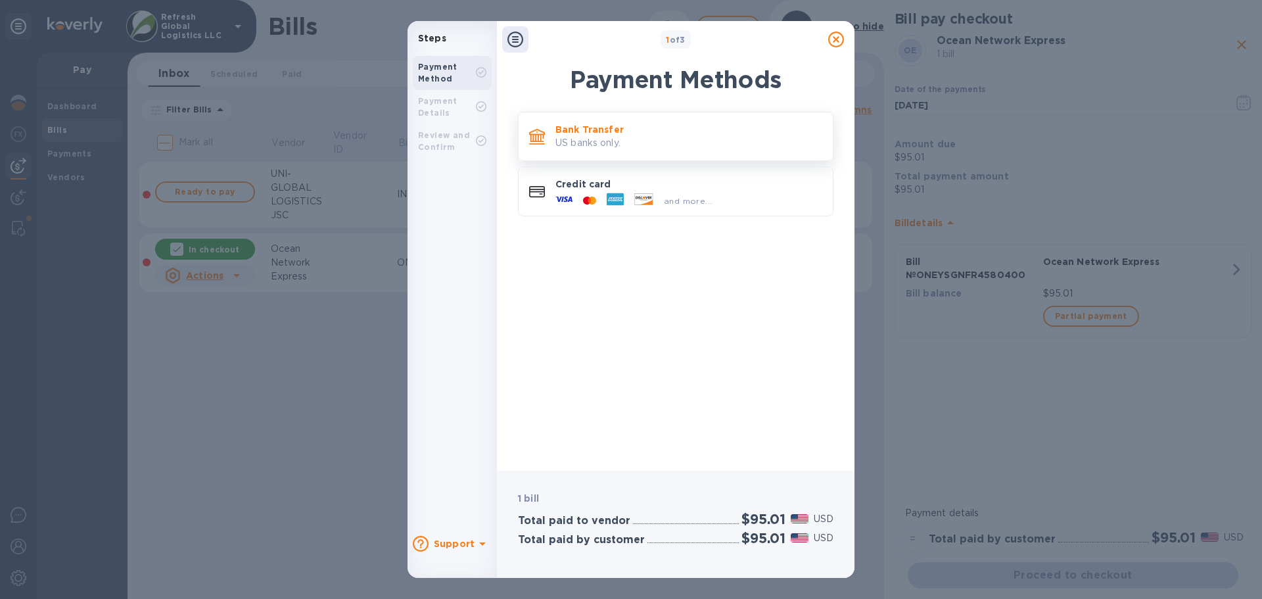
click at [626, 135] on p "Bank Transfer" at bounding box center [688, 129] width 267 height 13
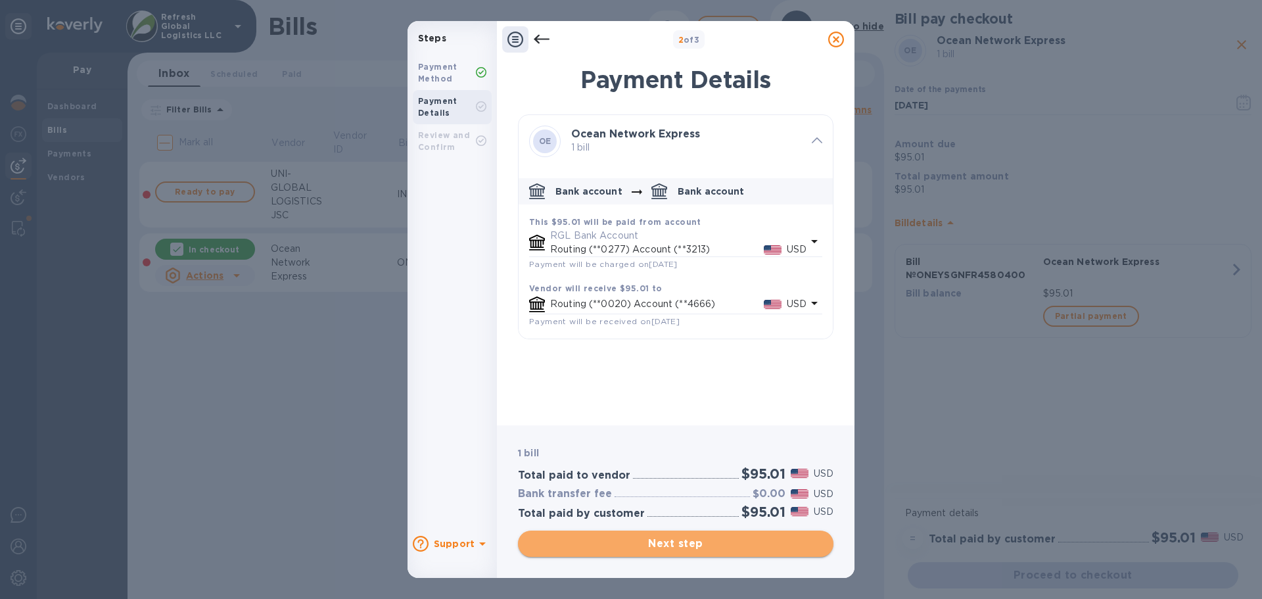
click at [668, 541] on span "Next step" at bounding box center [675, 544] width 294 height 16
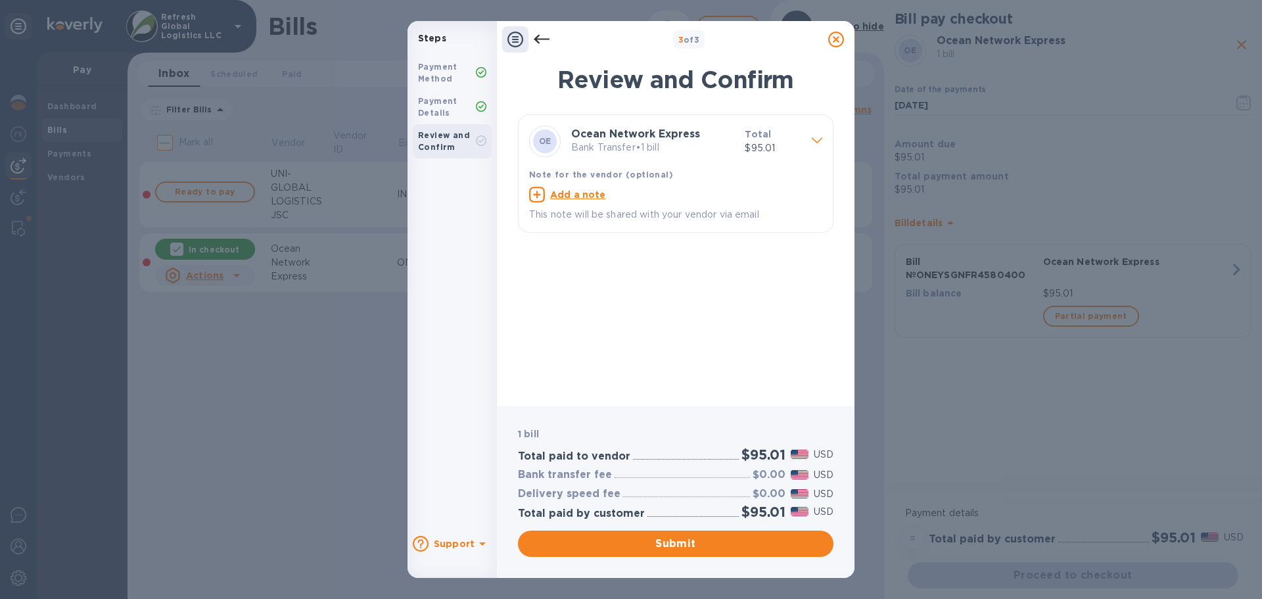
click at [582, 189] on u "Add a note" at bounding box center [578, 194] width 56 height 11
click at [548, 196] on textarea at bounding box center [665, 196] width 272 height 11
paste textarea "ONEYSGNFR4580400"
type textarea "BL # ONEYSGNFR4580400"
click at [665, 543] on span "Submit" at bounding box center [675, 544] width 294 height 16
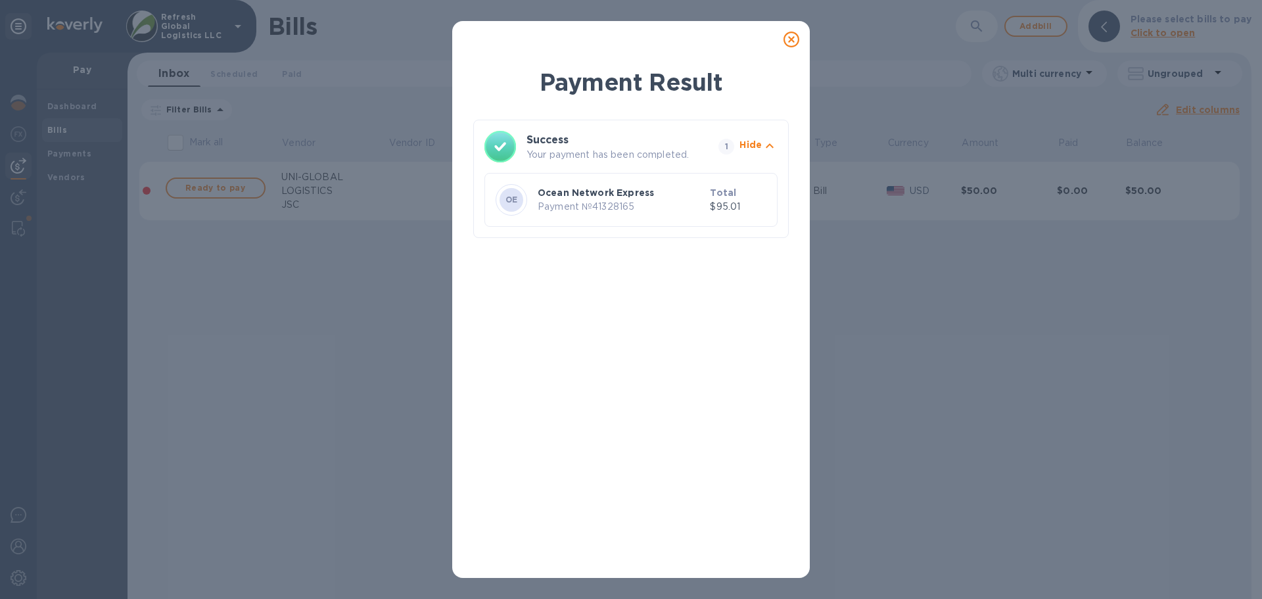
click at [791, 36] on icon at bounding box center [791, 40] width 16 height 16
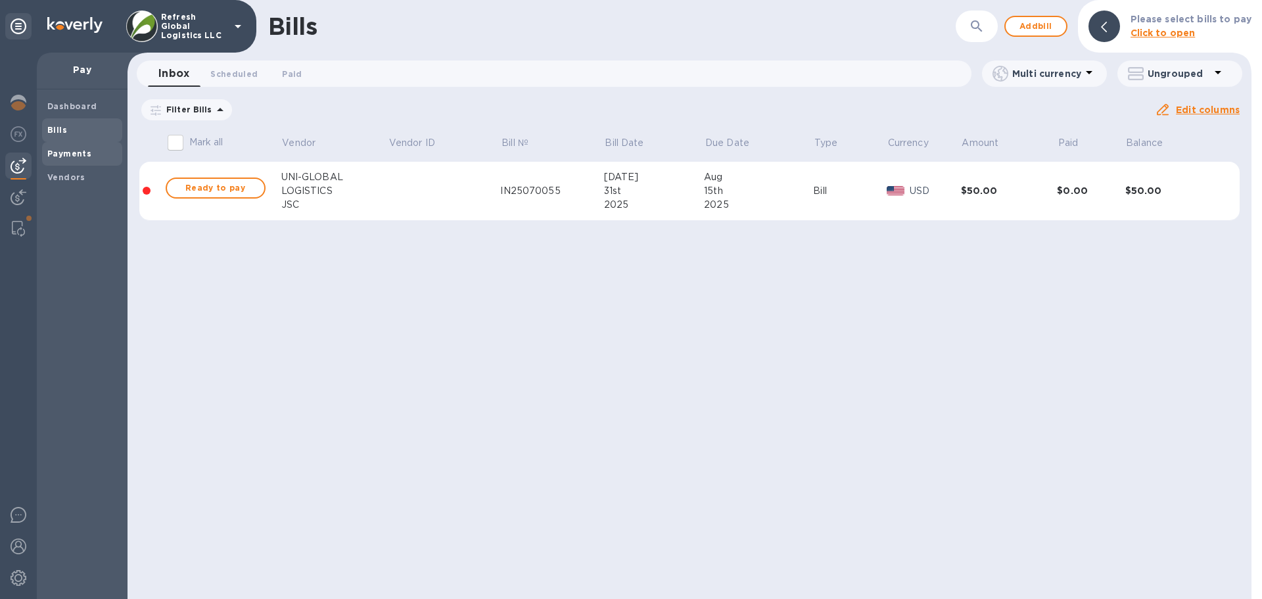
click at [64, 156] on b "Payments" at bounding box center [69, 154] width 44 height 10
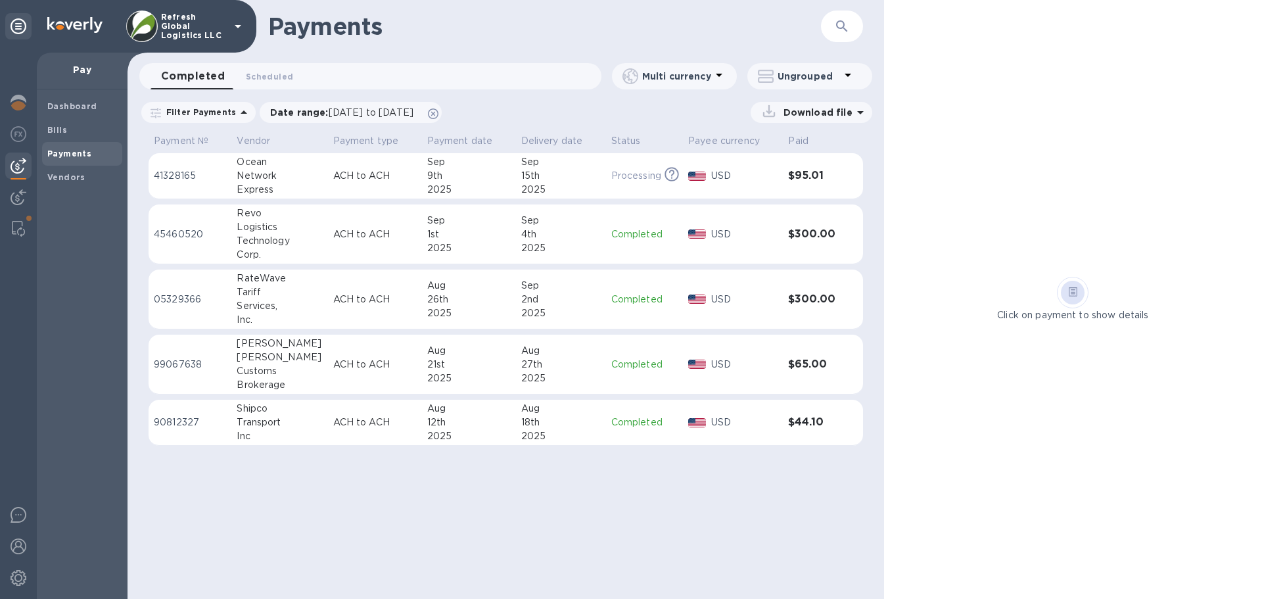
click at [335, 179] on p "ACH to ACH" at bounding box center [374, 176] width 83 height 14
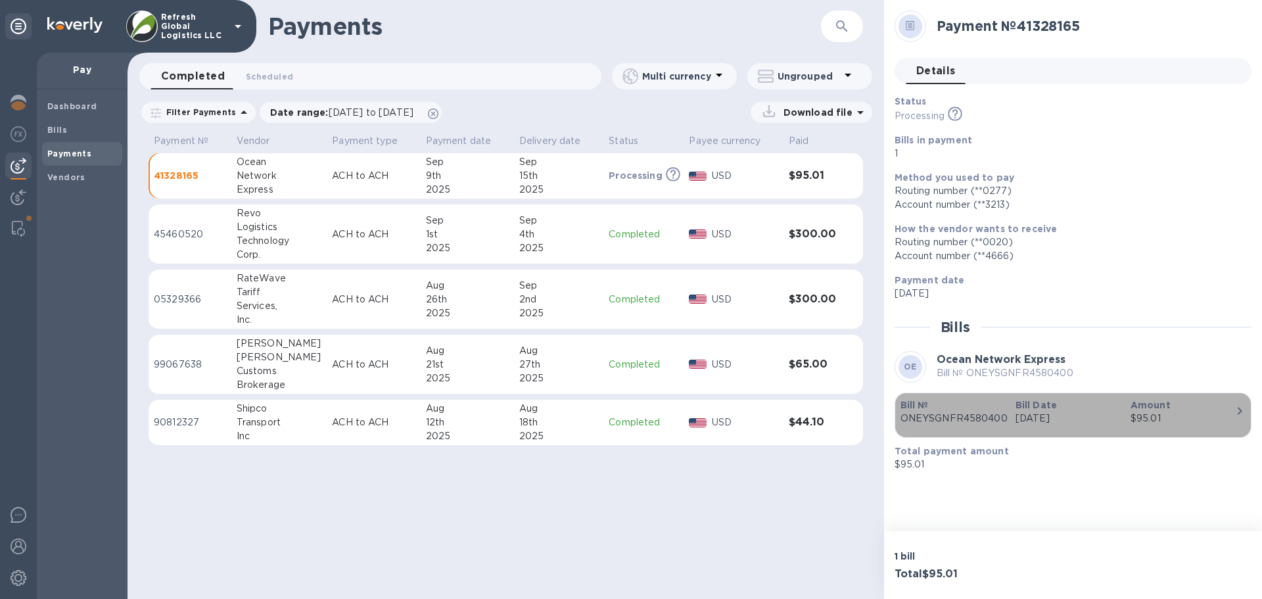
click at [1234, 412] on icon "button" at bounding box center [1239, 411] width 16 height 16
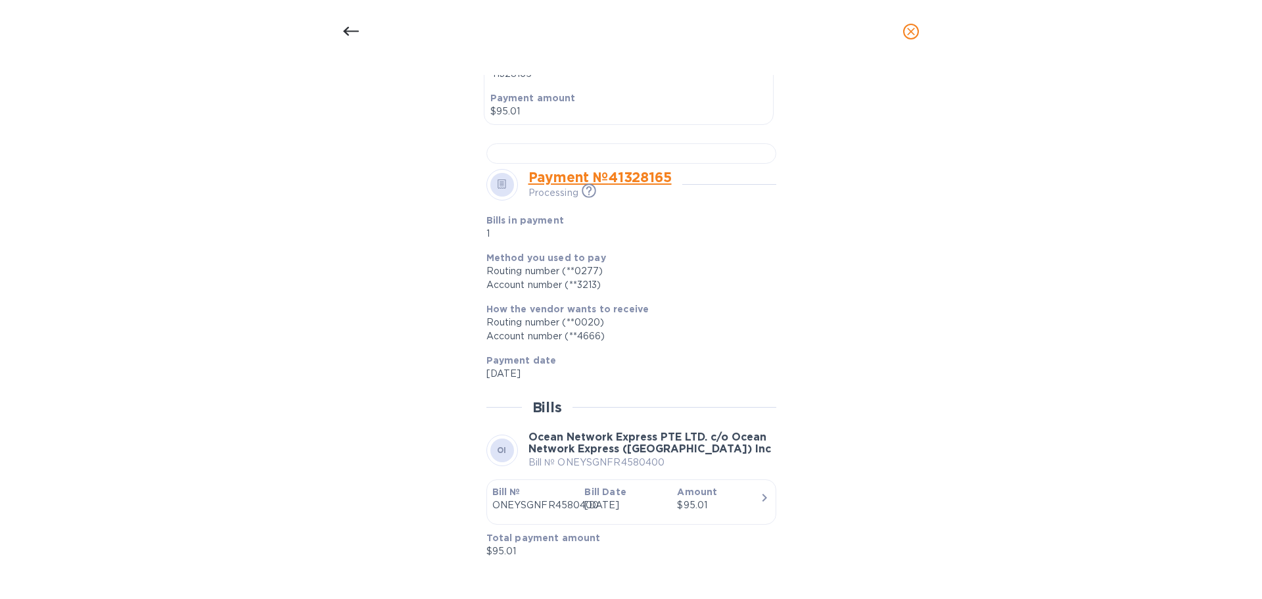
scroll to position [747, 0]
click at [762, 499] on icon "button" at bounding box center [764, 498] width 5 height 8
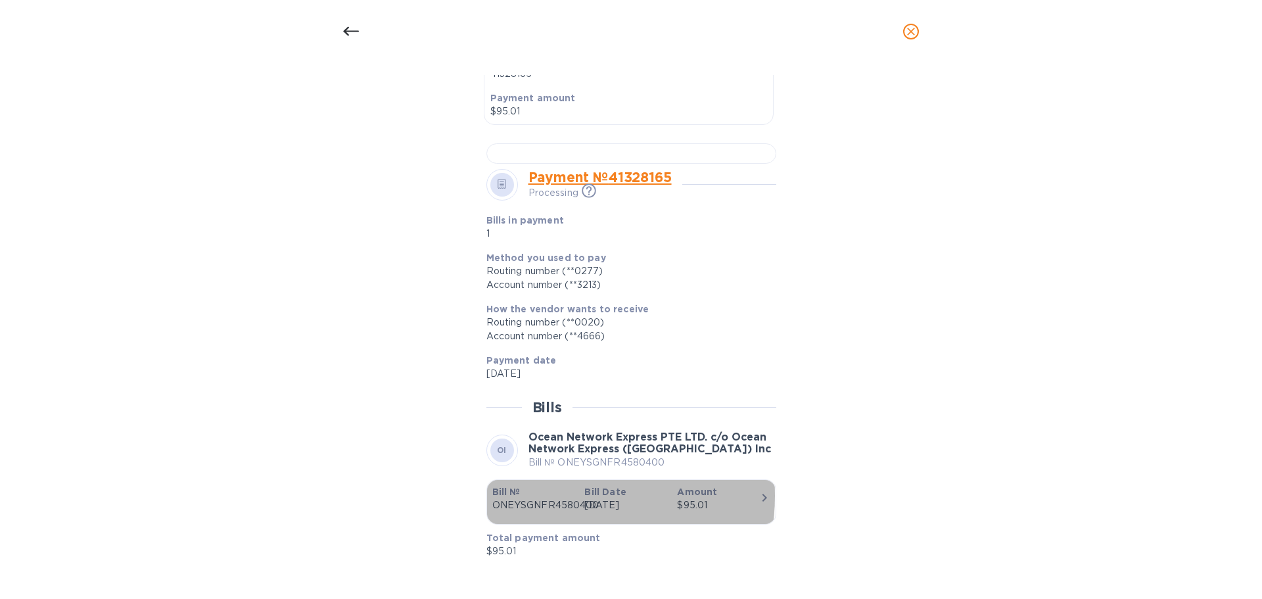
click at [559, 495] on p "Bill №" at bounding box center [533, 491] width 82 height 13
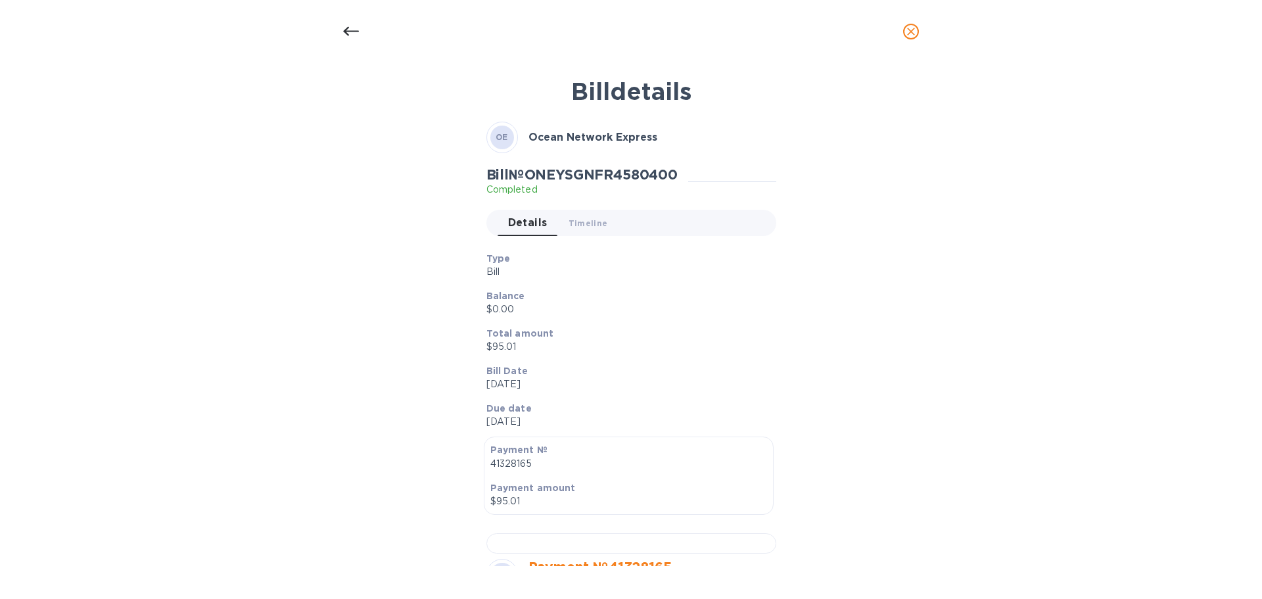
scroll to position [0, 0]
